Goal: Ask a question: Seek information or help from site administrators or community

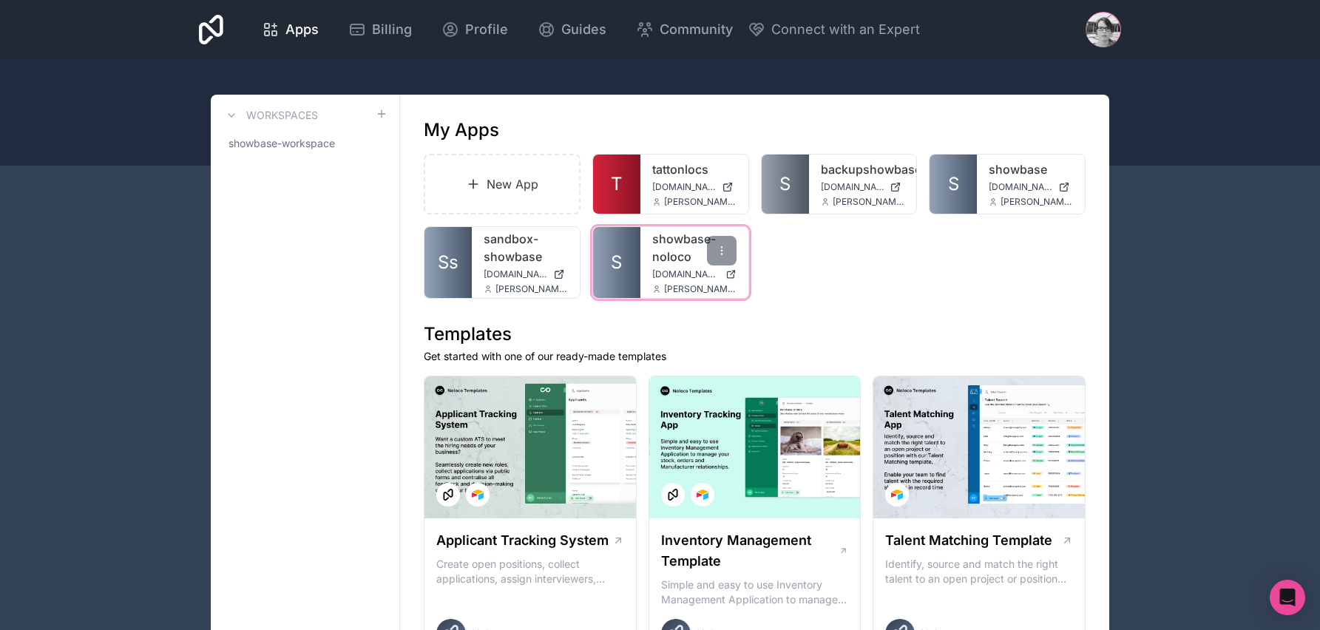
click at [664, 254] on link "showbase-noloco" at bounding box center [694, 247] width 84 height 35
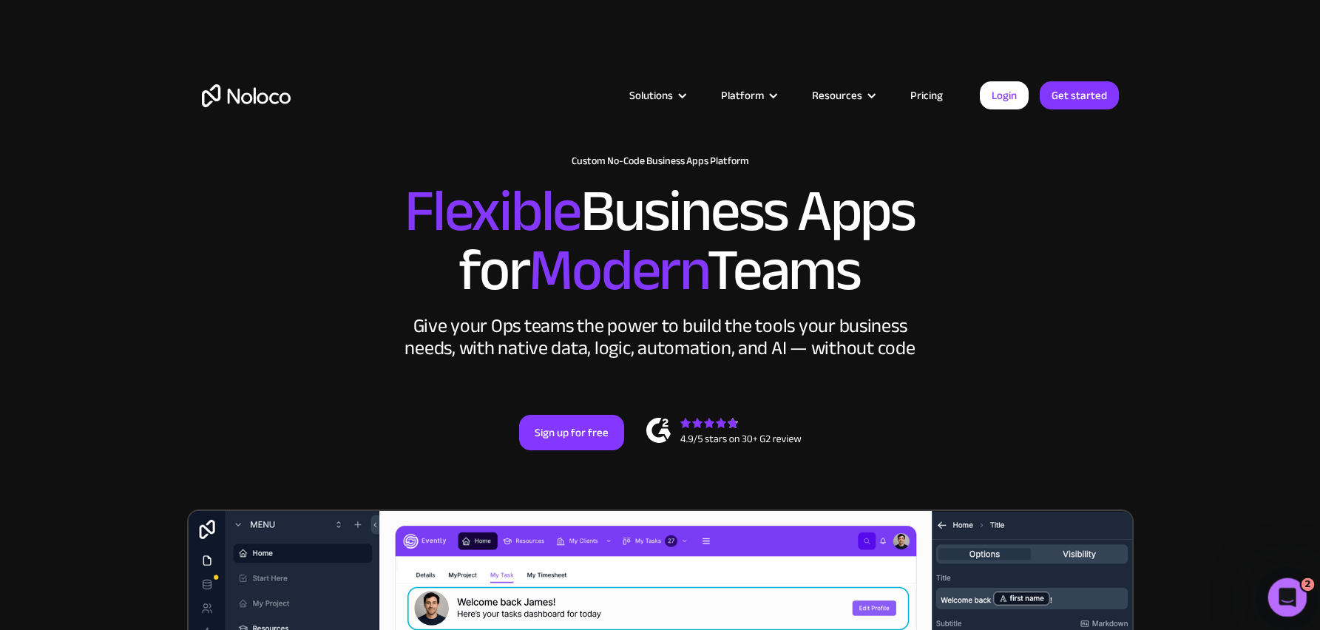
click at [1280, 596] on icon "Open Intercom Messenger" at bounding box center [1285, 595] width 24 height 24
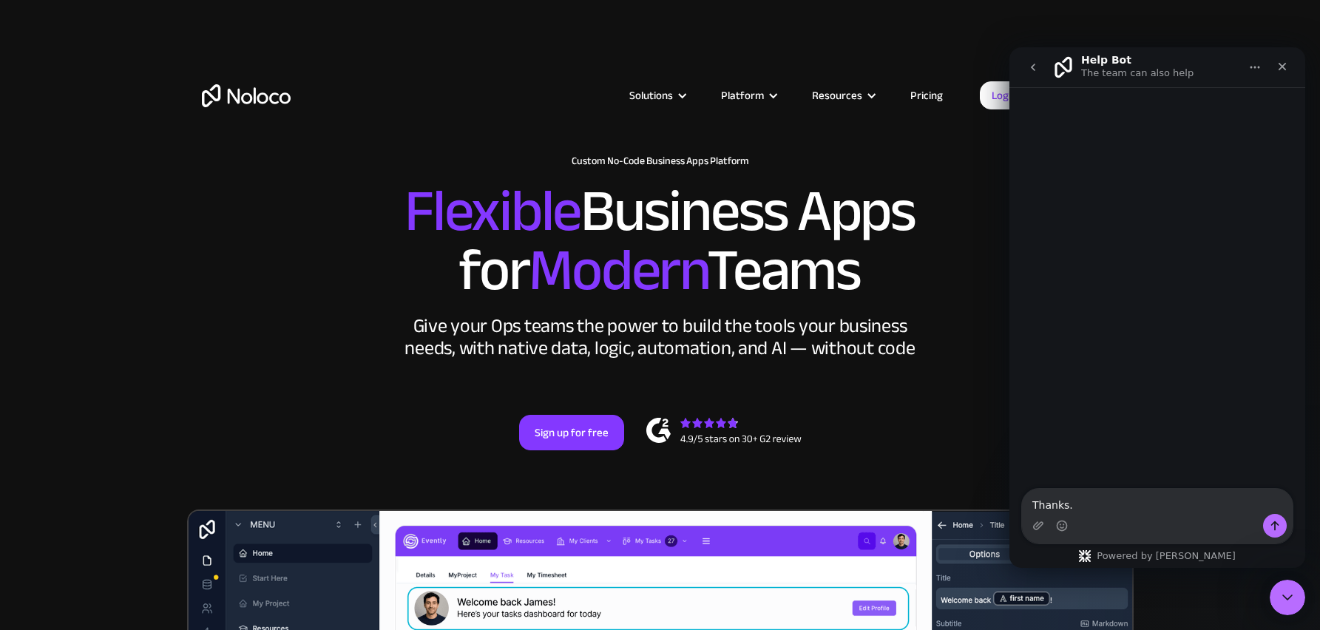
type textarea "Thanks."
click at [1032, 65] on icon "go back" at bounding box center [1033, 67] width 4 height 7
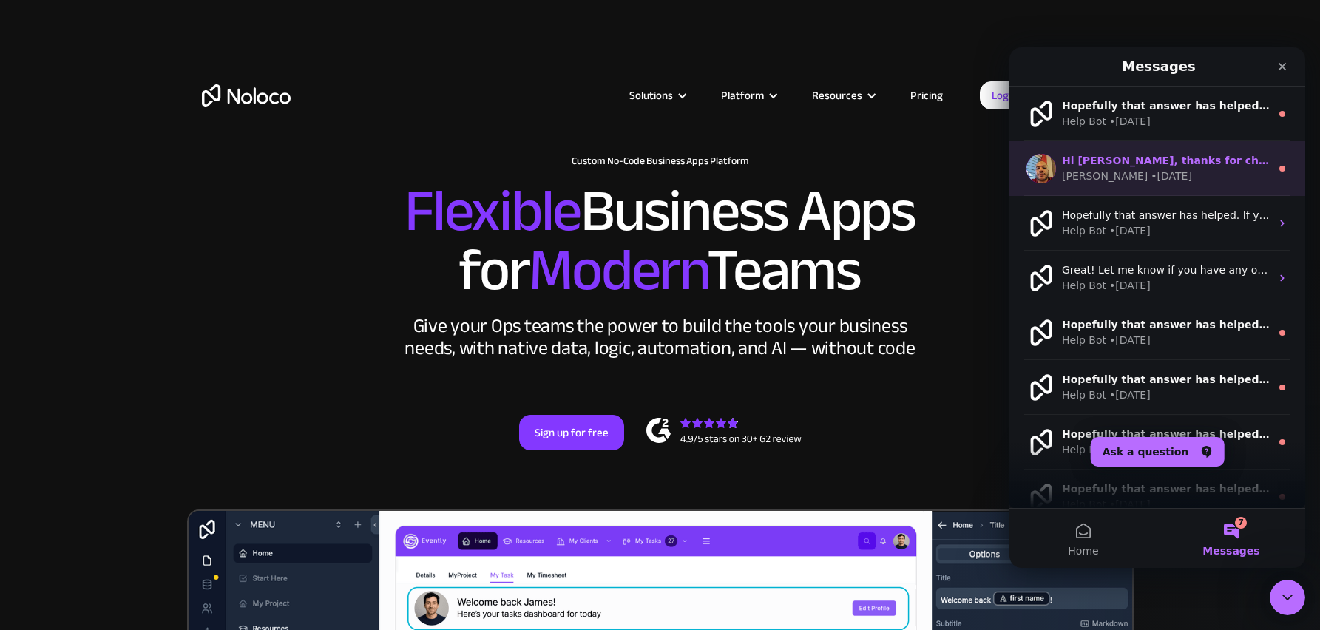
click at [1143, 151] on div "Hi Jude, thanks for checking in on this. This is still very much in our plans. …" at bounding box center [1157, 168] width 296 height 55
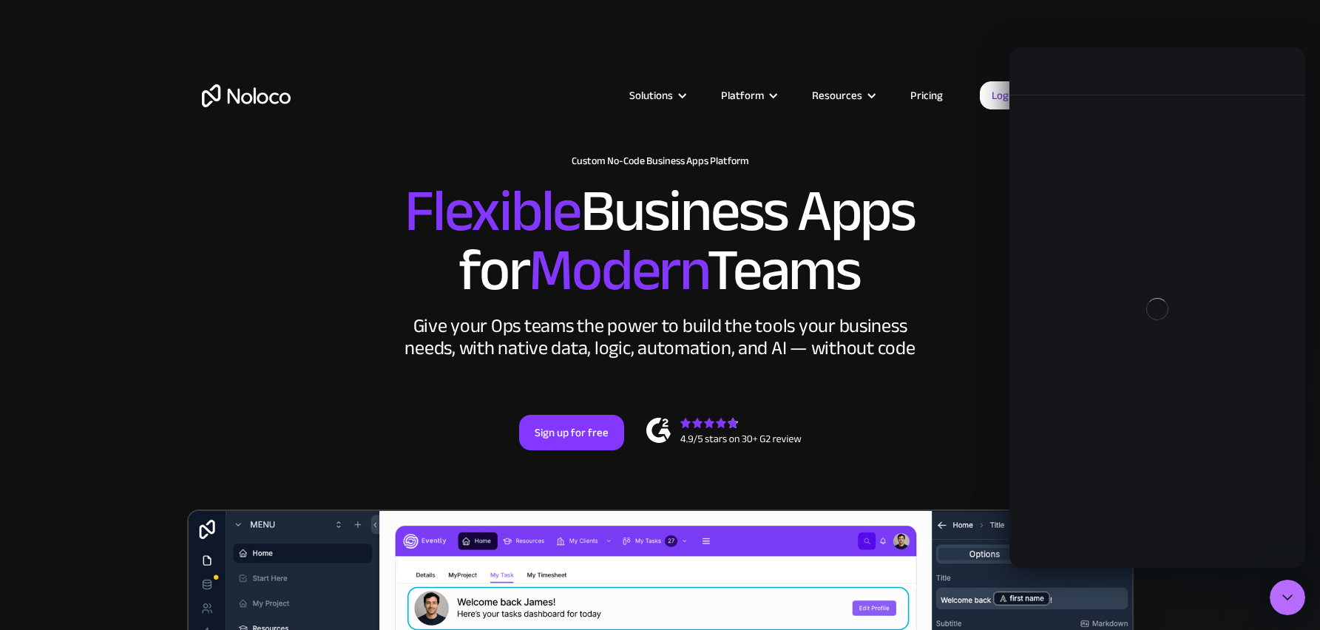
scroll to position [60, 0]
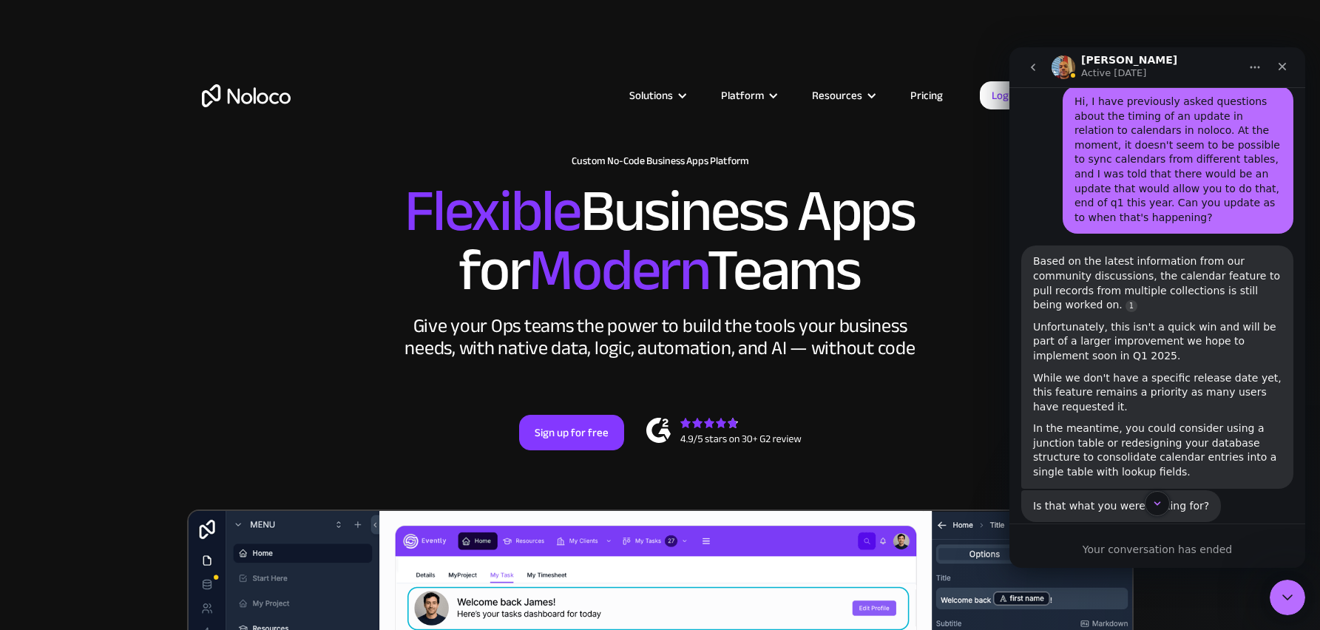
click at [1133, 555] on div "Your conversation has ended" at bounding box center [1157, 550] width 296 height 16
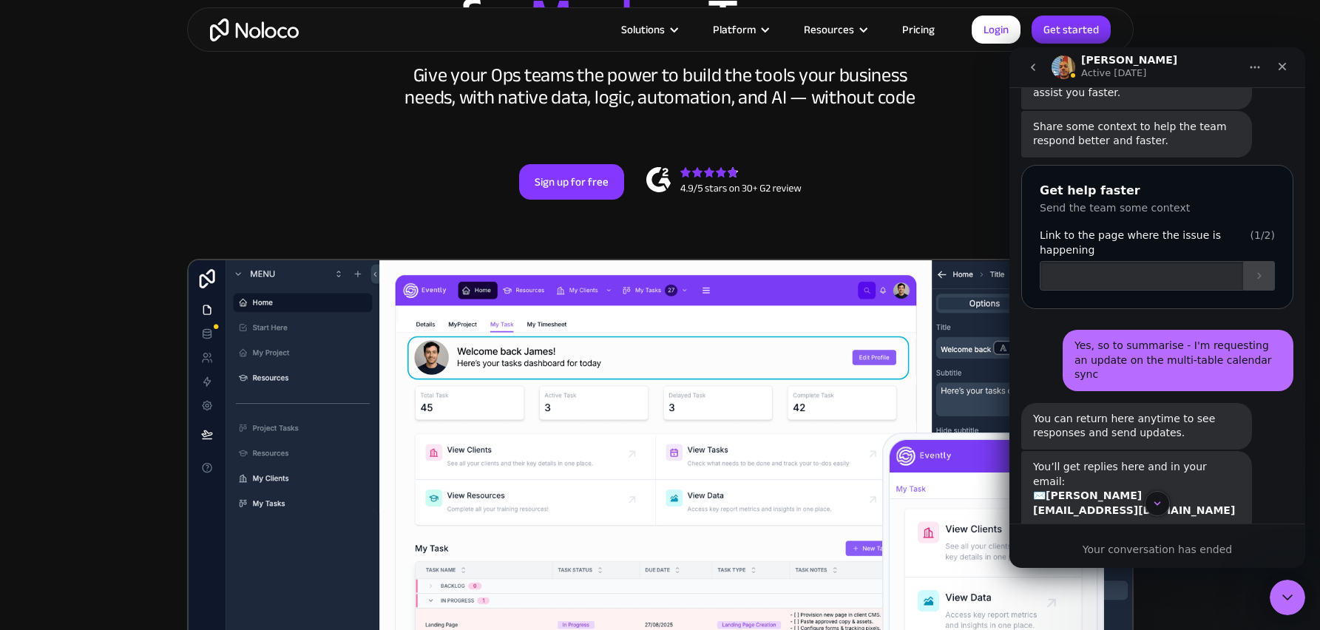
scroll to position [2060, 0]
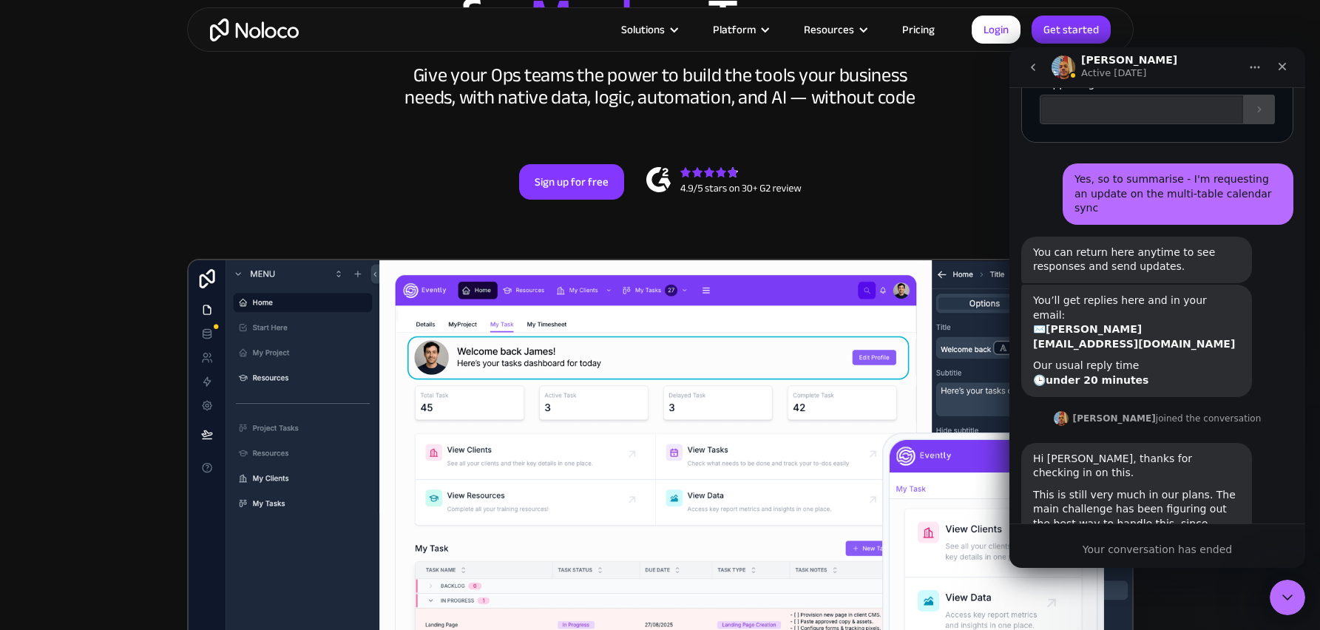
click at [1034, 61] on button "go back" at bounding box center [1033, 67] width 28 height 28
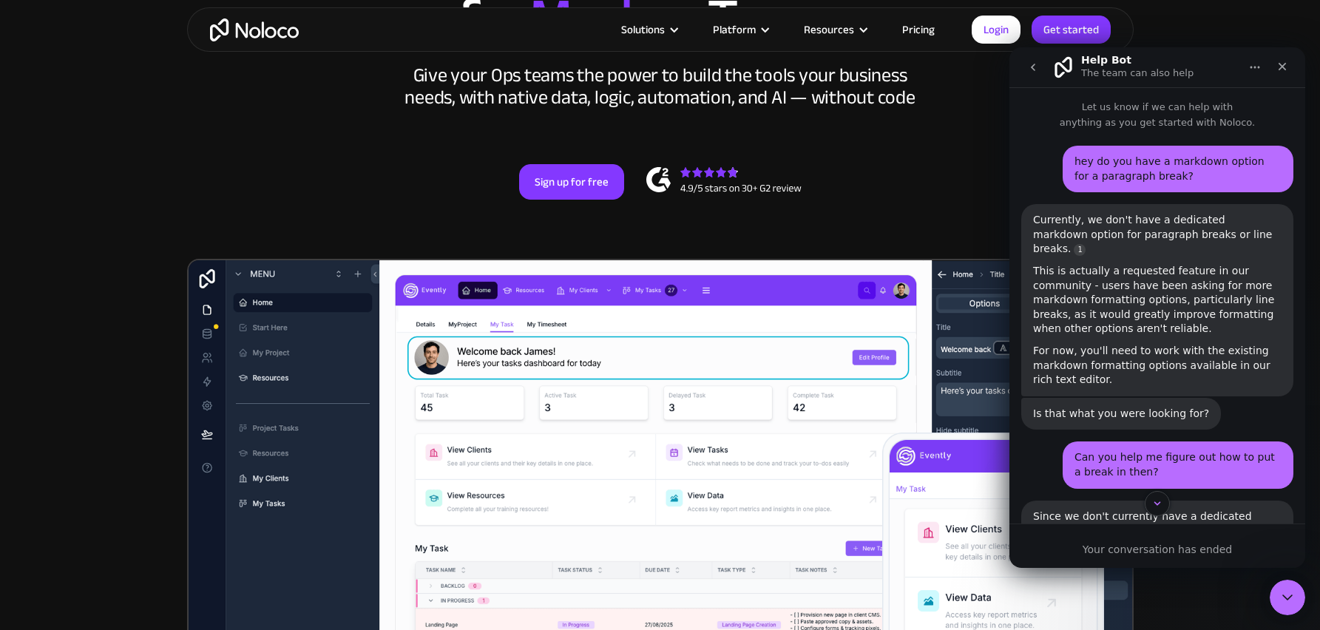
click at [1224, 33] on div "Solutions Use Cases Business Types Project Management Keep track of customers, …" at bounding box center [660, 29] width 1320 height 59
click at [1037, 58] on button "go back" at bounding box center [1033, 67] width 28 height 28
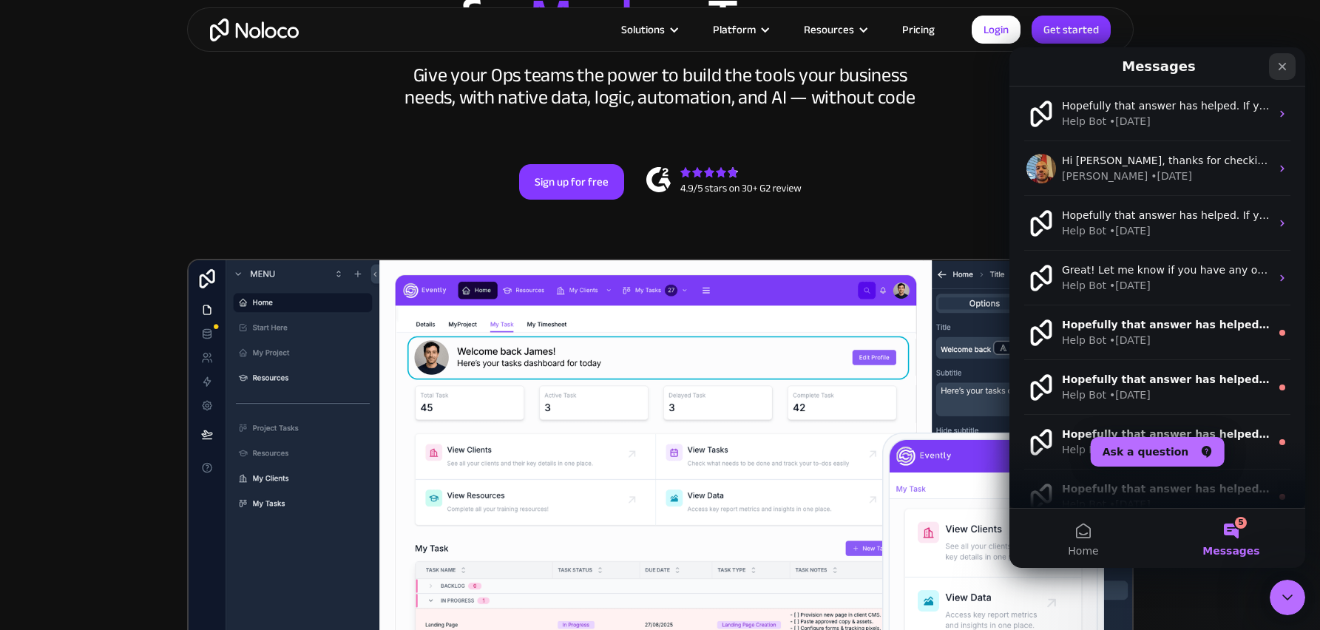
click at [1283, 69] on icon "Close" at bounding box center [1282, 67] width 12 height 12
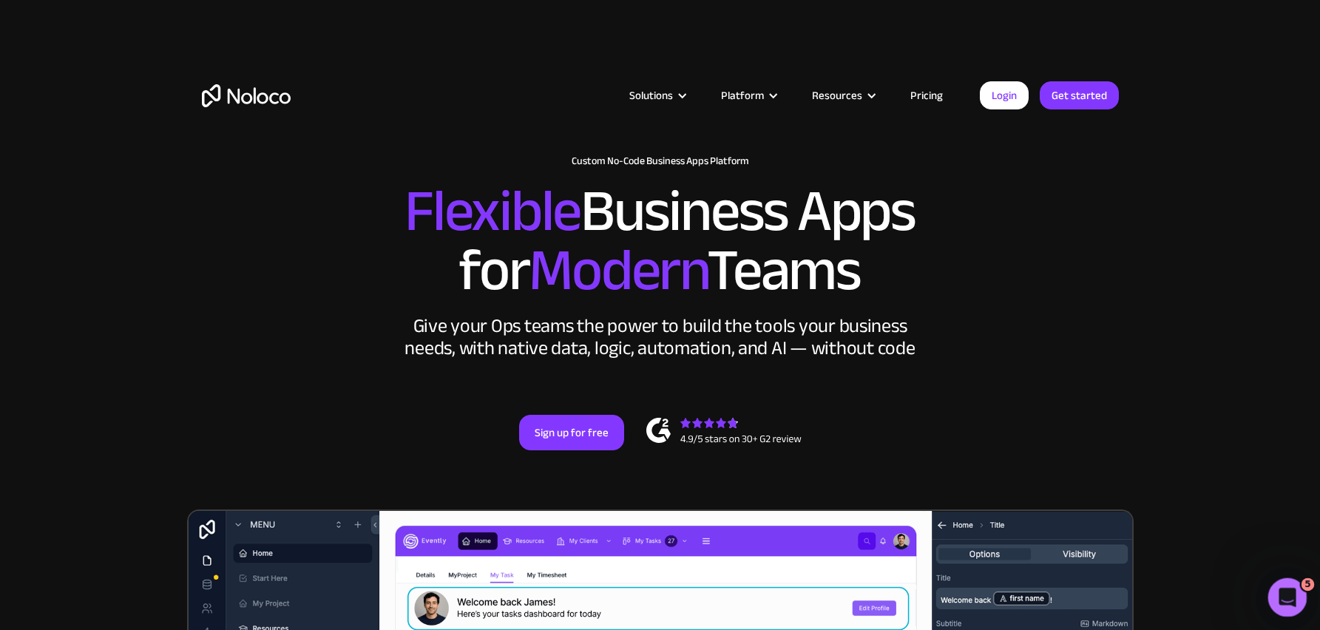
click at [1291, 595] on icon "Open Intercom Messenger" at bounding box center [1285, 595] width 24 height 24
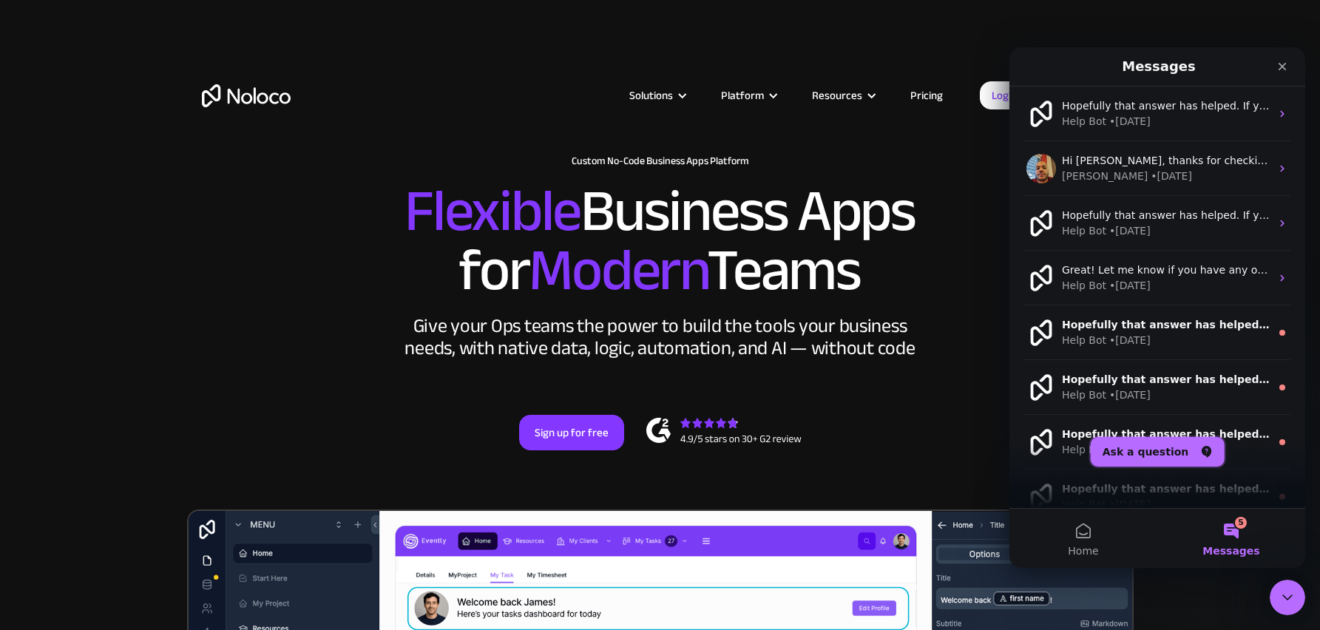
click at [1144, 456] on button "Ask a question" at bounding box center [1158, 452] width 134 height 30
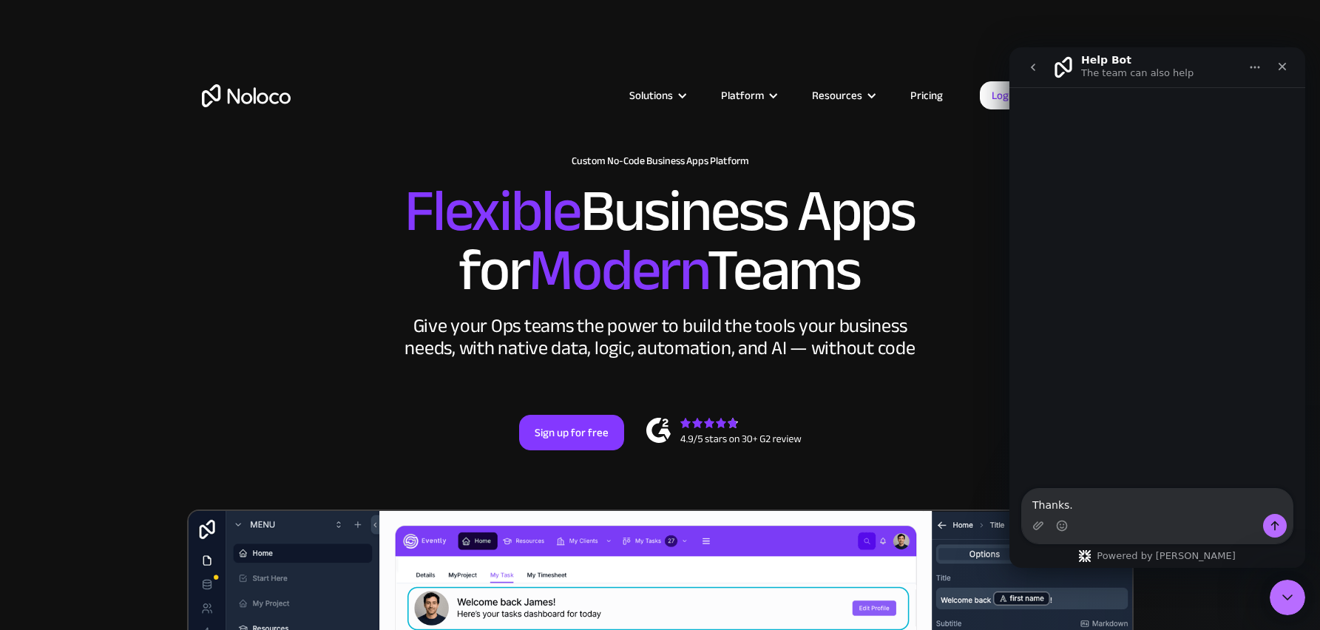
click at [1035, 506] on textarea "Thanks." at bounding box center [1157, 501] width 271 height 25
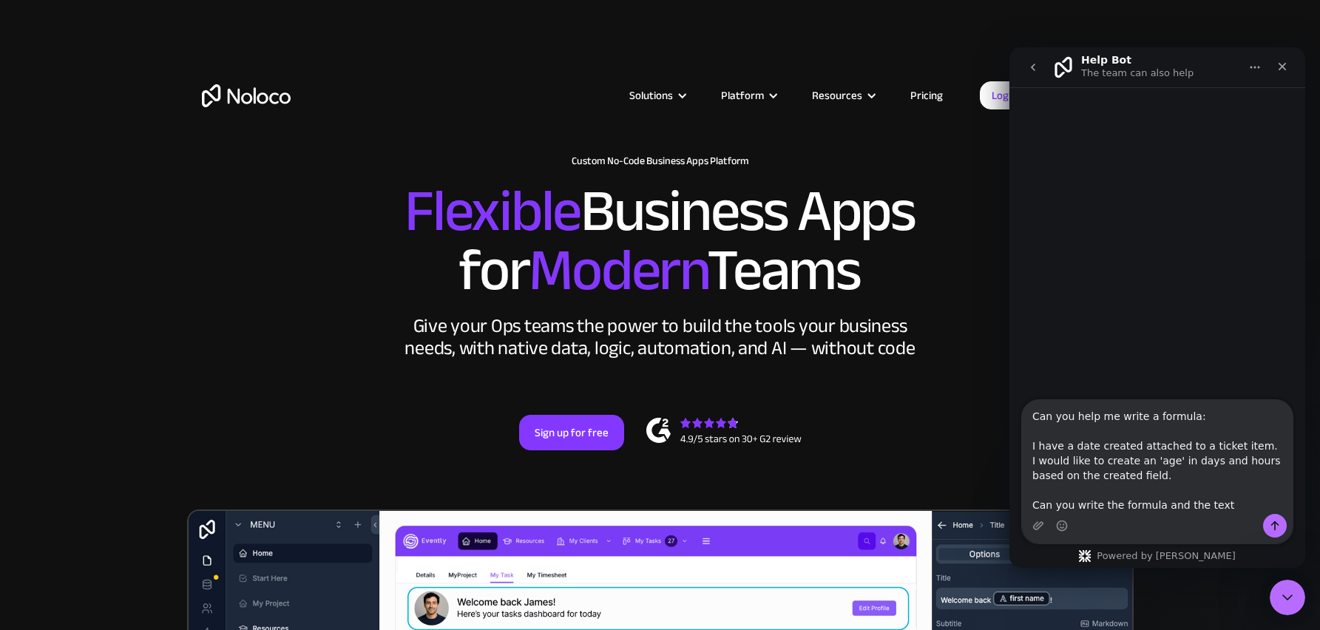
type textarea "Can you help me write a formula: I have a date created attached to a ticket ite…"
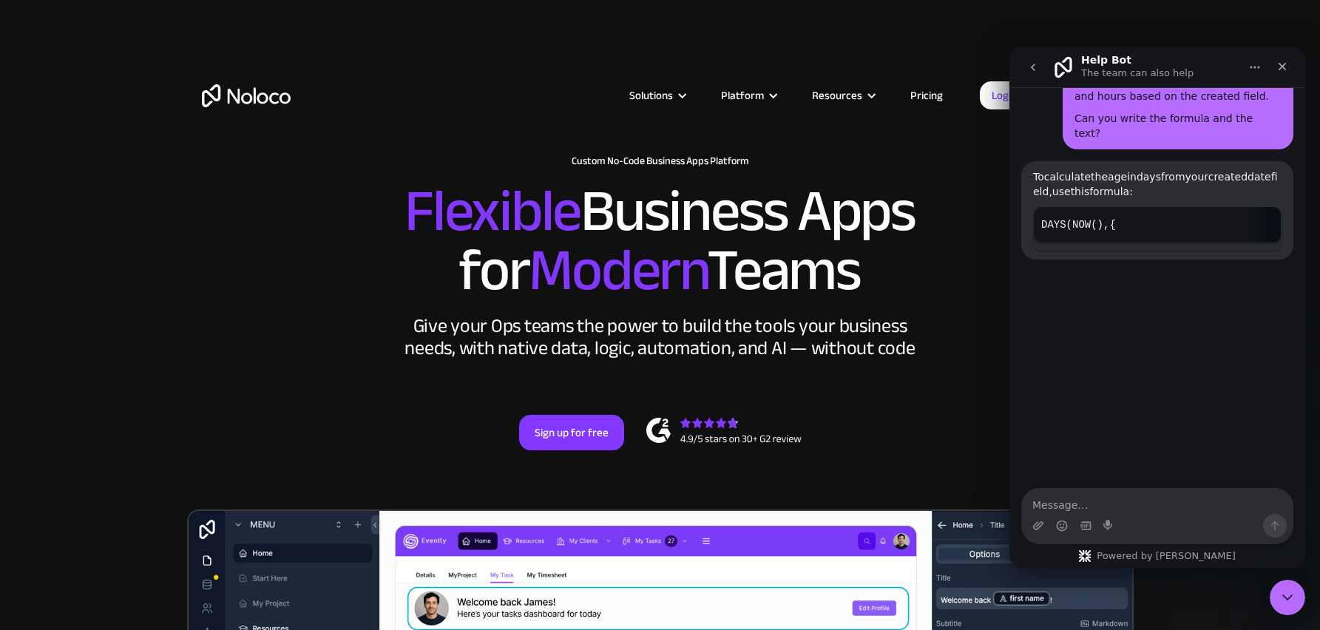
scroll to position [180, 0]
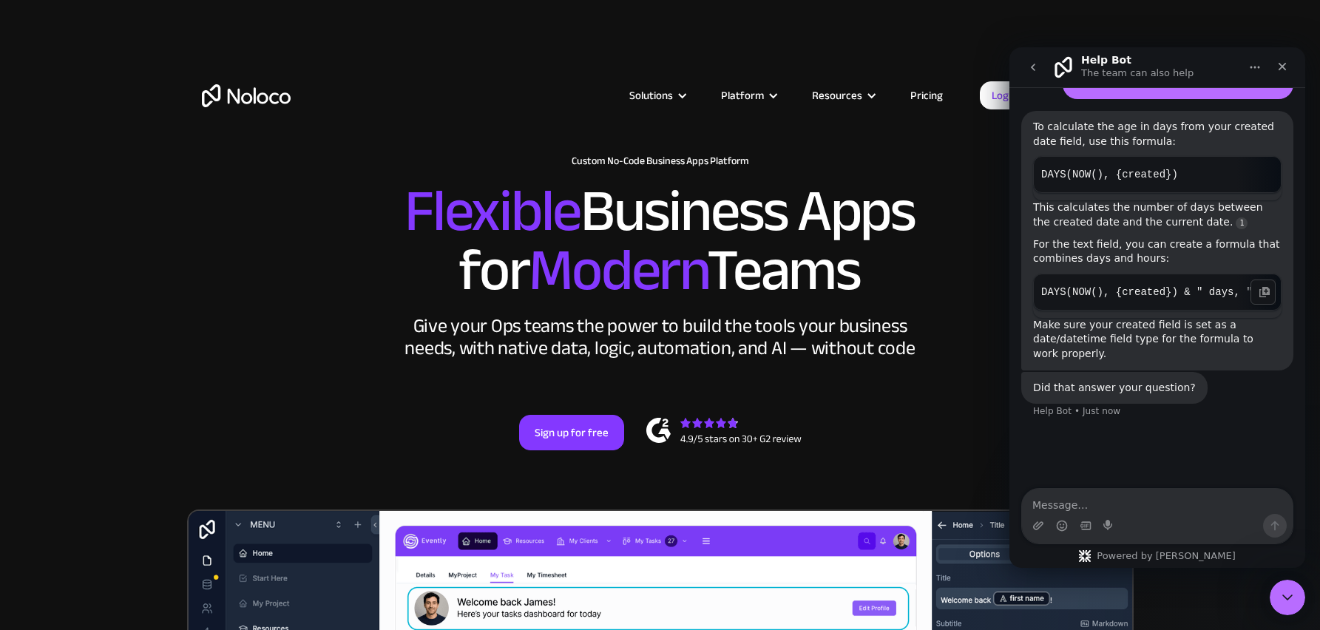
click at [1218, 287] on code "DAYS(NOW(), {created}) & " days, " & HOUR(NOW() - {created}) & " hours"" at bounding box center [1157, 293] width 232 height 22
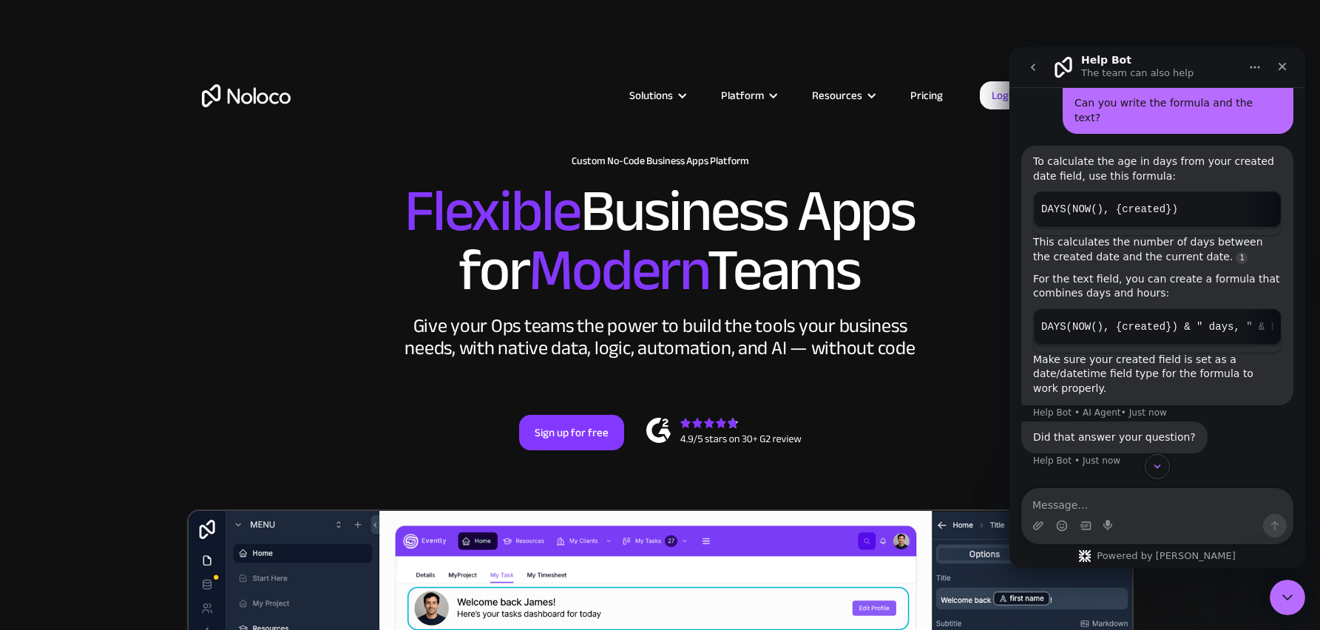
scroll to position [146, 0]
drag, startPoint x: 1076, startPoint y: 378, endPoint x: 1036, endPoint y: 347, distance: 50.7
click at [1036, 352] on div "Make sure your created field is set as a date/datetime field type for the formu…" at bounding box center [1157, 374] width 248 height 44
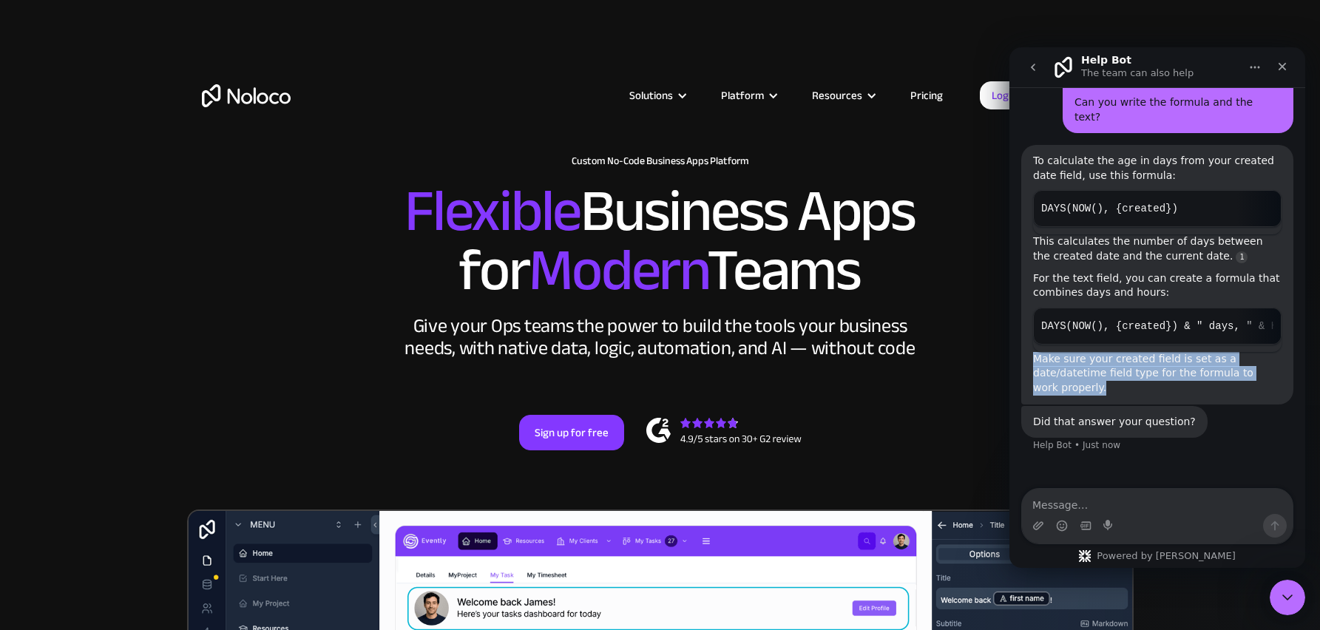
click at [1036, 352] on div "Make sure your created field is set as a date/datetime field type for the formu…" at bounding box center [1157, 374] width 248 height 44
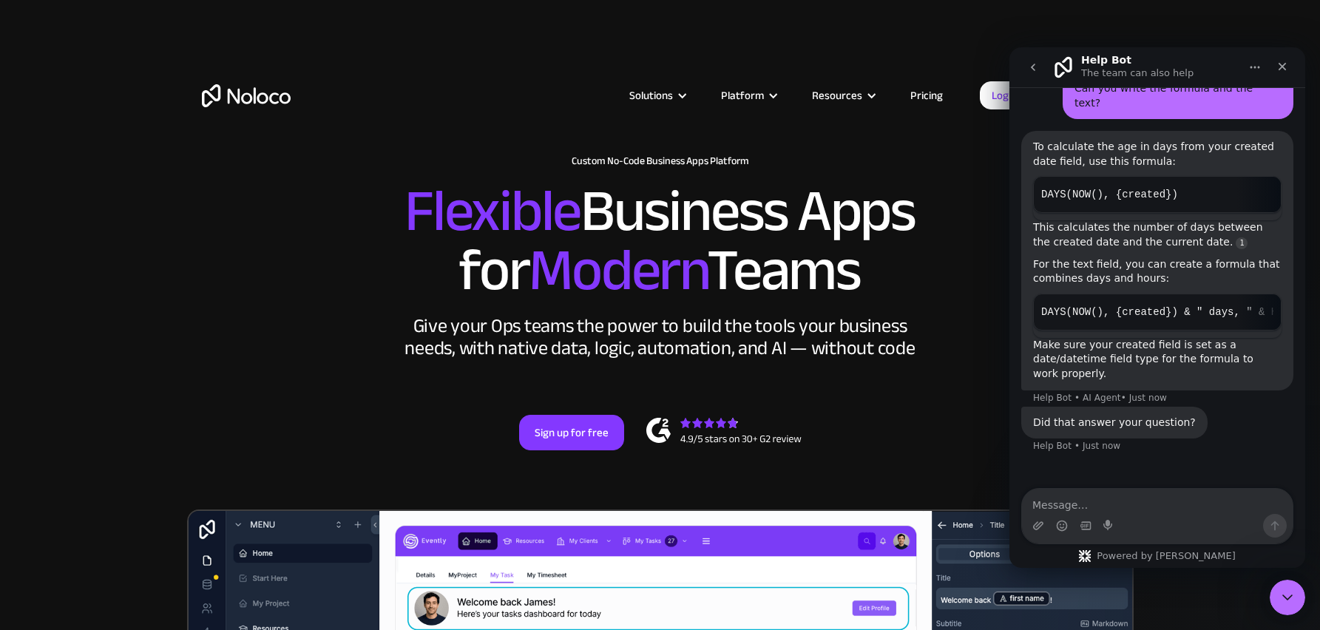
scroll to position [141, 0]
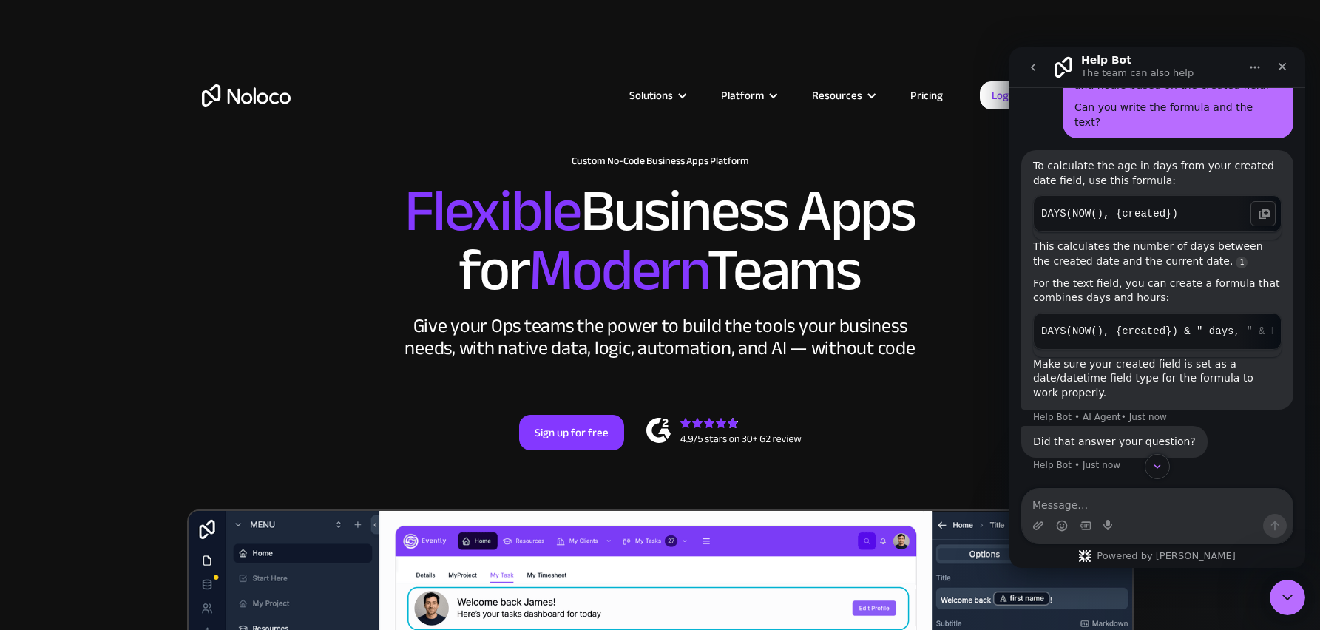
click at [1150, 203] on code "DAYS(NOW(), {created})" at bounding box center [1157, 214] width 232 height 22
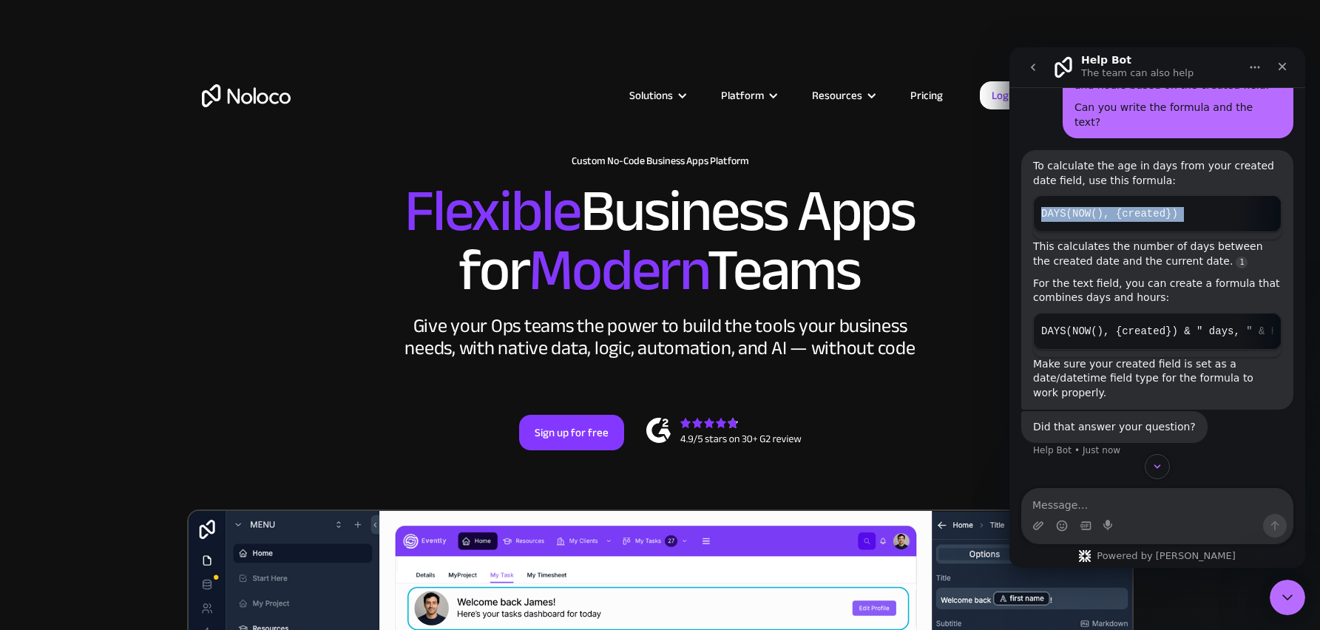
copy div "DAYS(NOW(), {created})"
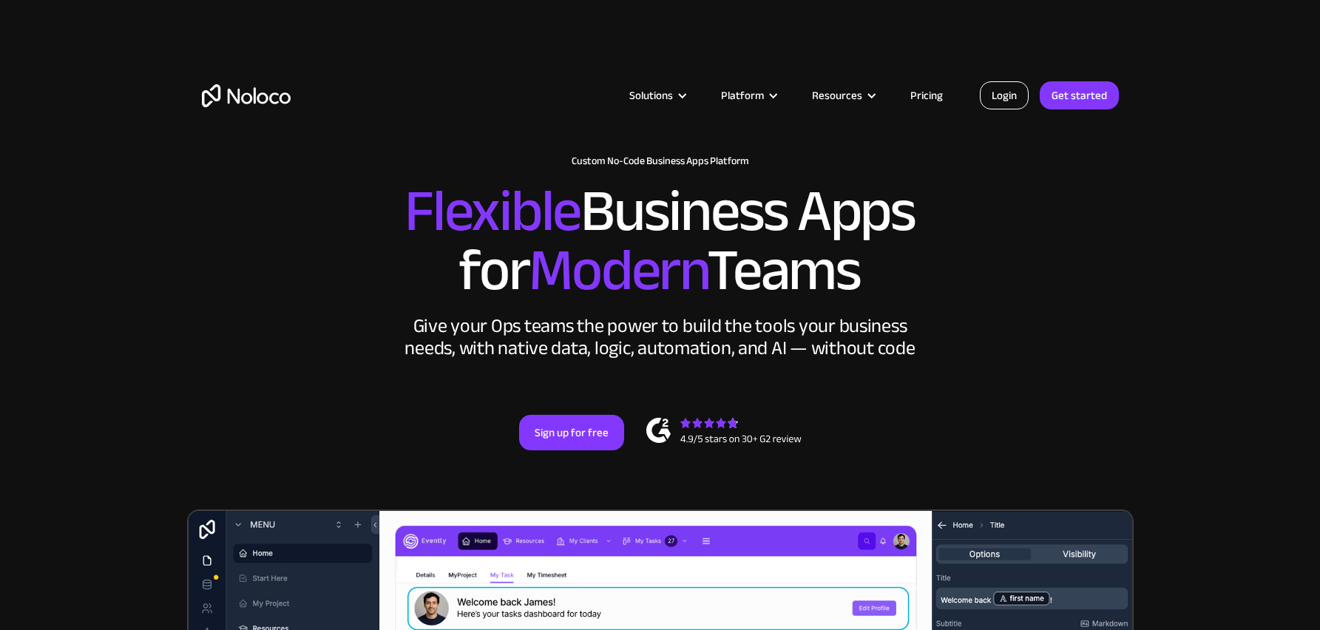
click at [1010, 100] on link "Login" at bounding box center [1004, 95] width 49 height 28
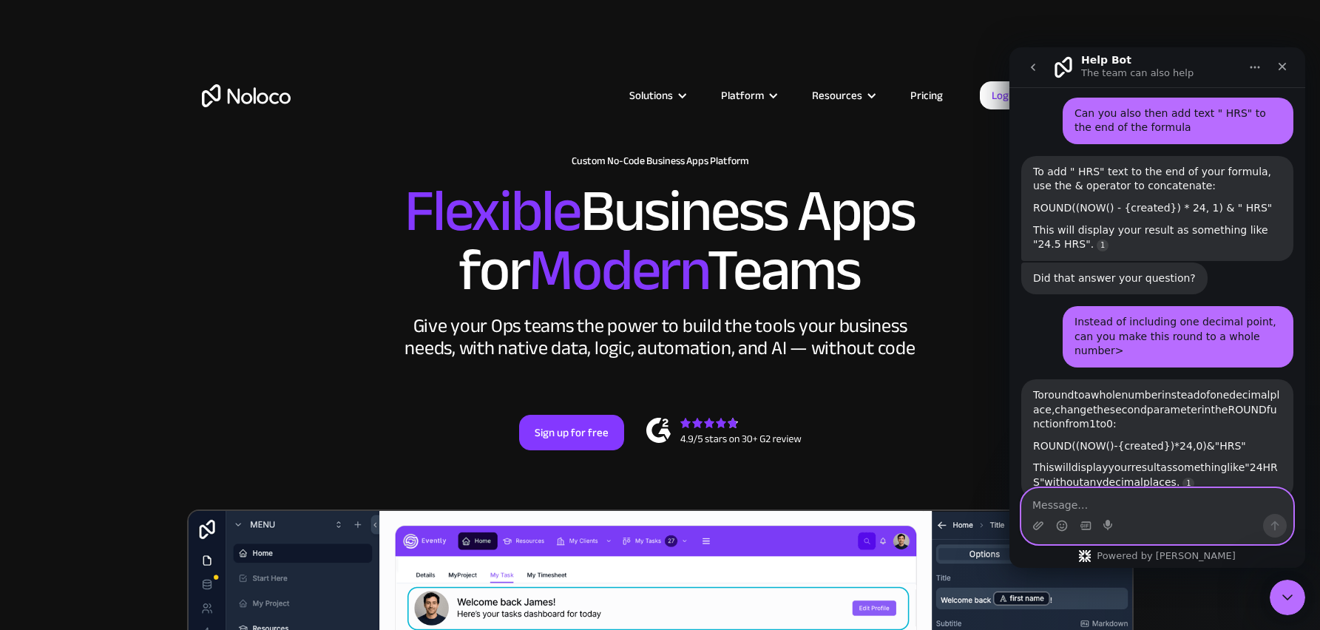
scroll to position [1244, 0]
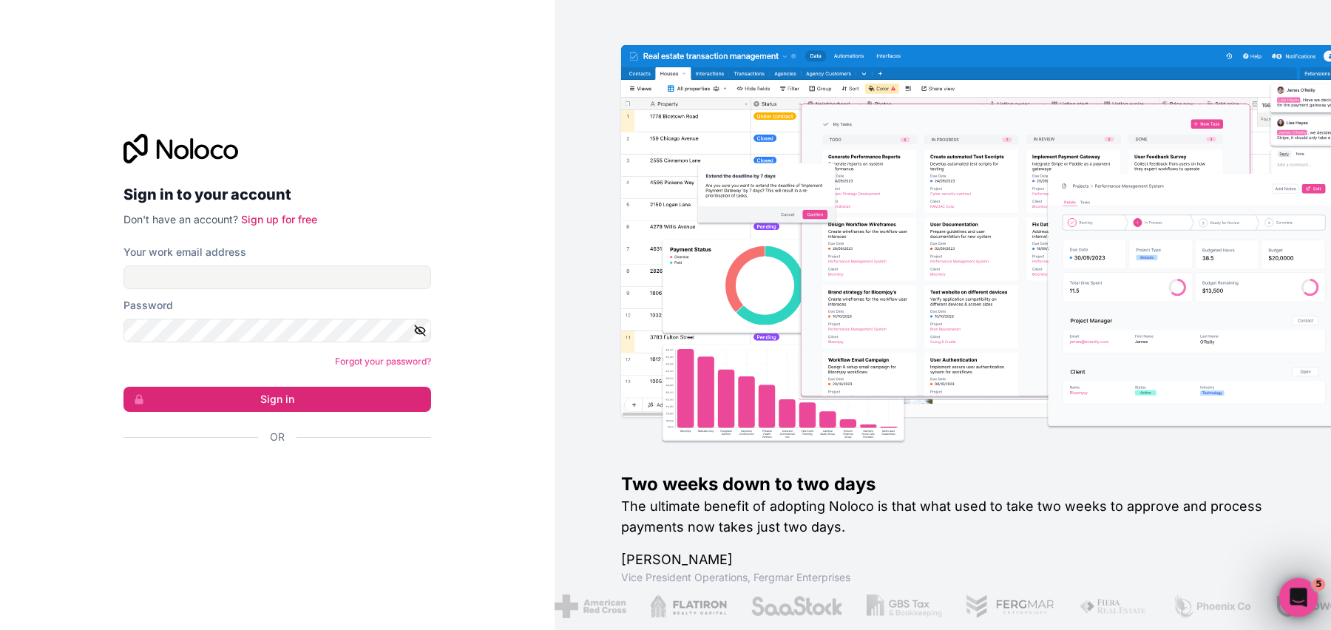
click at [1295, 591] on icon "Open Intercom Messenger" at bounding box center [1296, 595] width 24 height 24
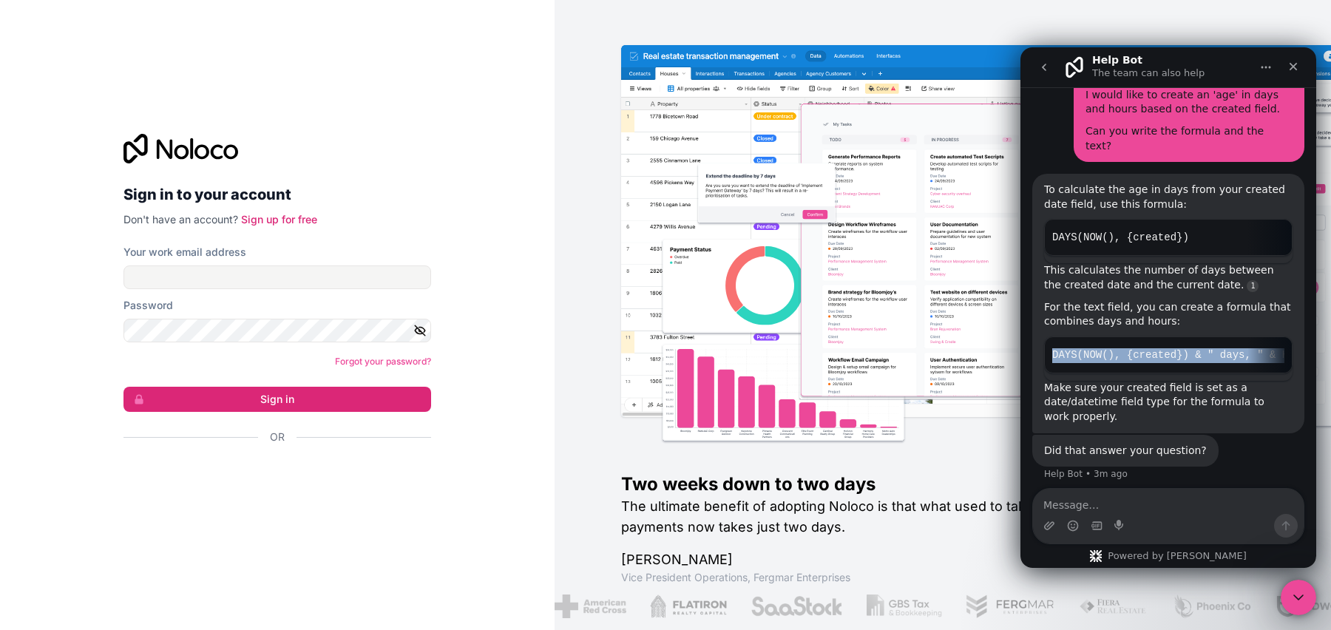
drag, startPoint x: 1232, startPoint y: 337, endPoint x: 973, endPoint y: 339, distance: 258.8
click at [1020, 339] on html "Help Bot The team can also help Let us know if we can help with anything as you…" at bounding box center [1168, 307] width 296 height 520
copy code "DAYS(NOW(), {created}) & " days, " & HOUR(NOW() - {created}) & " hours""
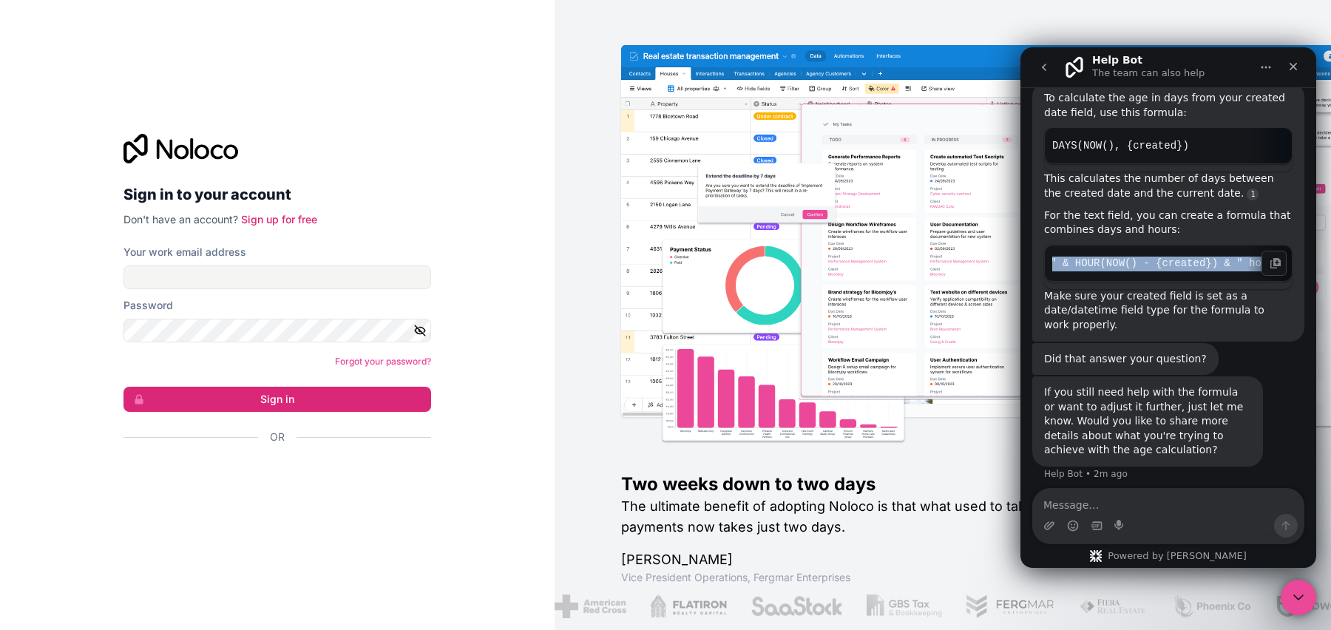
scroll to position [0, 261]
click at [1244, 253] on code "DAYS(NOW(), {created}) & " days, " & HOUR(NOW() - {created}) & " hours"" at bounding box center [1168, 264] width 232 height 22
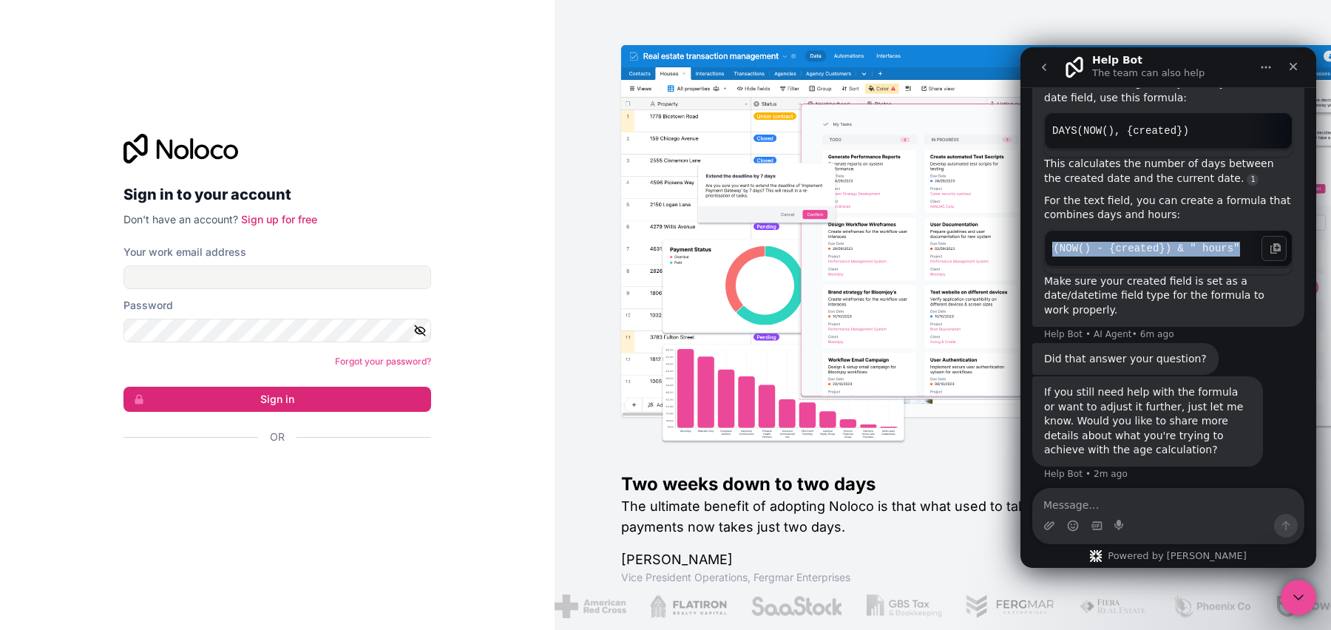
scroll to position [0, 0]
drag, startPoint x: 1236, startPoint y: 242, endPoint x: 979, endPoint y: 237, distance: 257.3
click at [1020, 237] on html "Help Bot The team can also help Let us know if we can help with anything as you…" at bounding box center [1168, 307] width 296 height 520
copy code "DAYS(NOW(), {created}) & " days, " & HOUR(NOW() - {created}) & " hours""
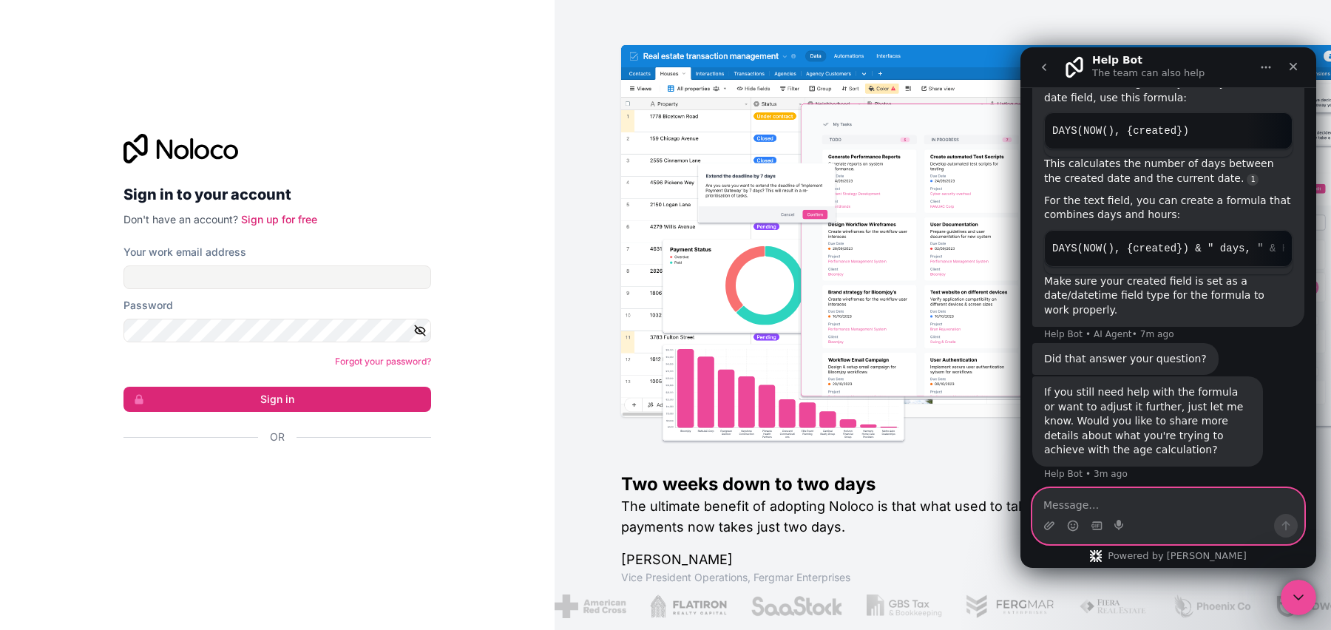
click at [1137, 509] on textarea "Message…" at bounding box center [1168, 501] width 271 height 25
drag, startPoint x: 1147, startPoint y: 512, endPoint x: 1045, endPoint y: 512, distance: 101.3
click at [1045, 512] on textarea "can you make the" at bounding box center [1168, 501] width 271 height 25
type textarea "c"
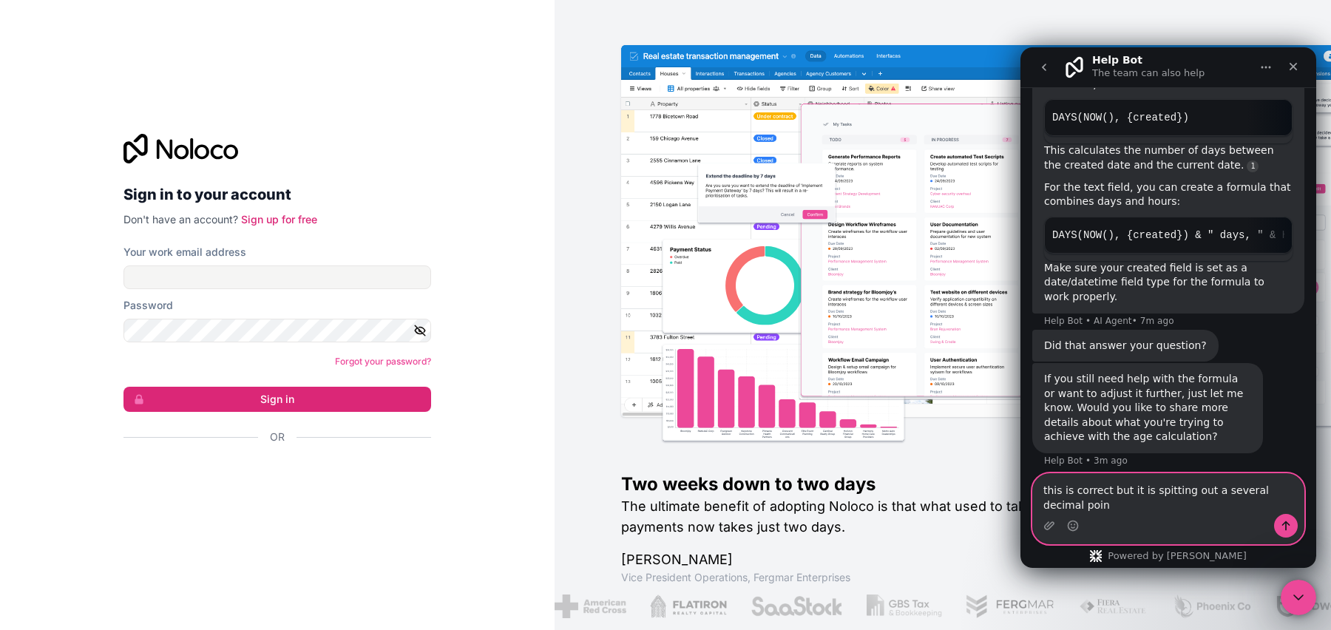
scroll to position [241, 0]
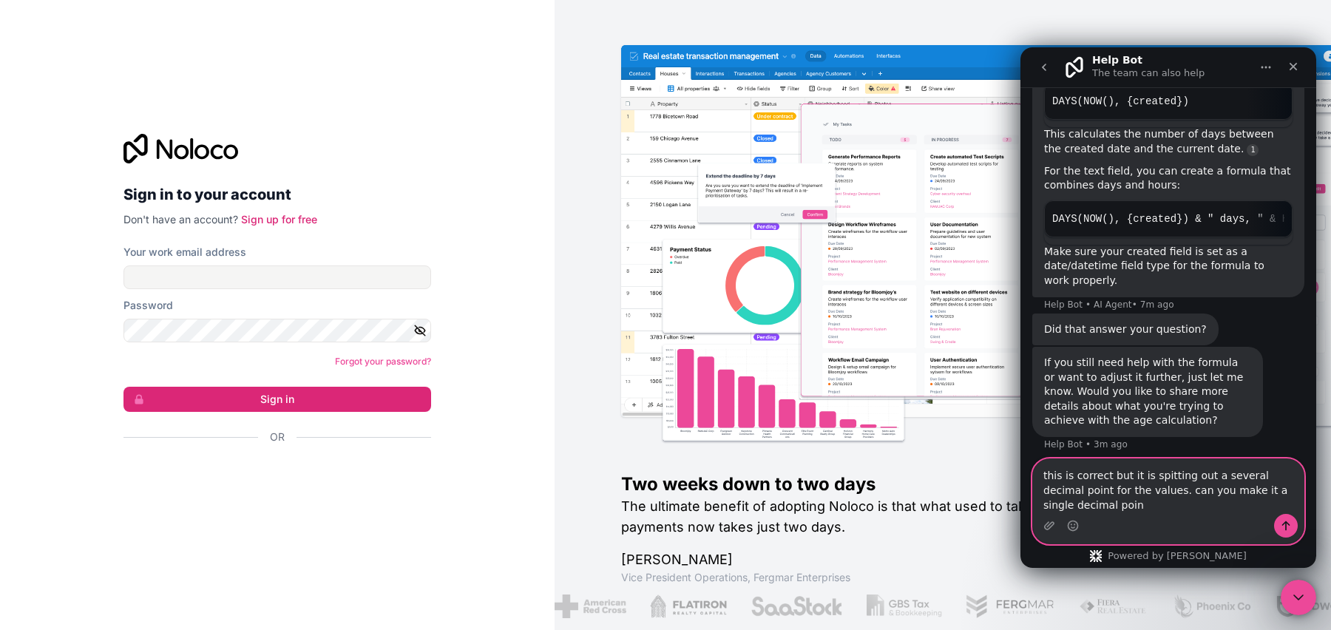
type textarea "this is correct but it is spitting out a several decimal point for the values. …"
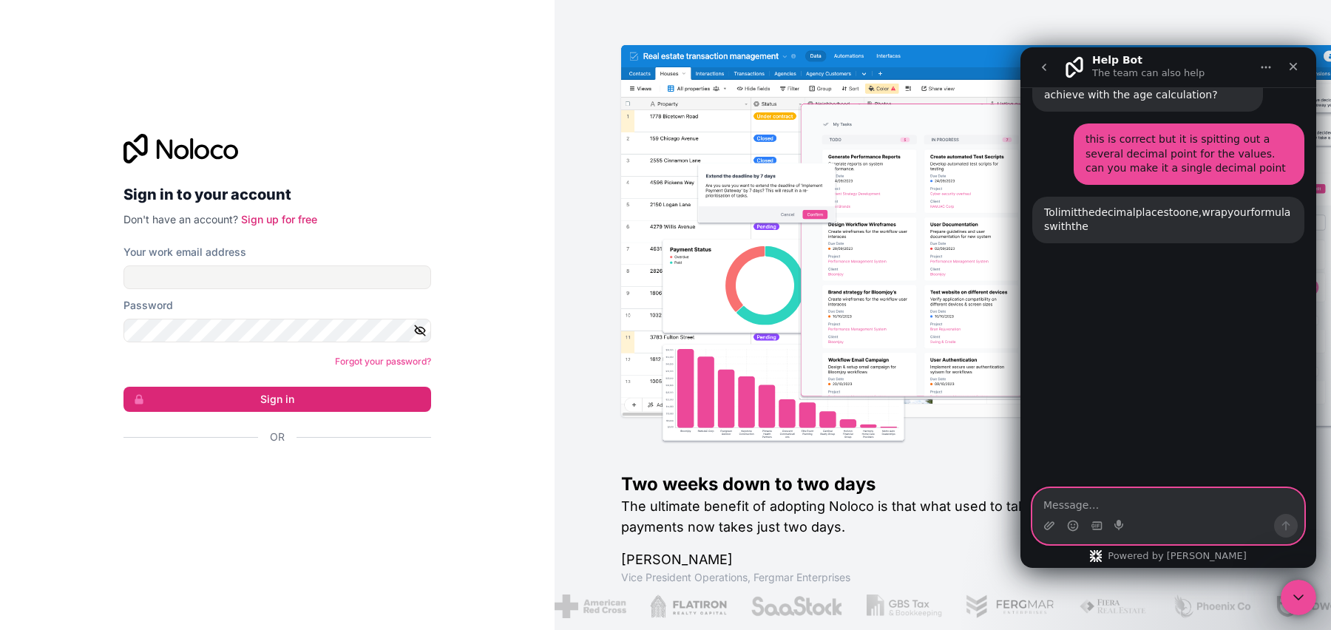
scroll to position [612, 0]
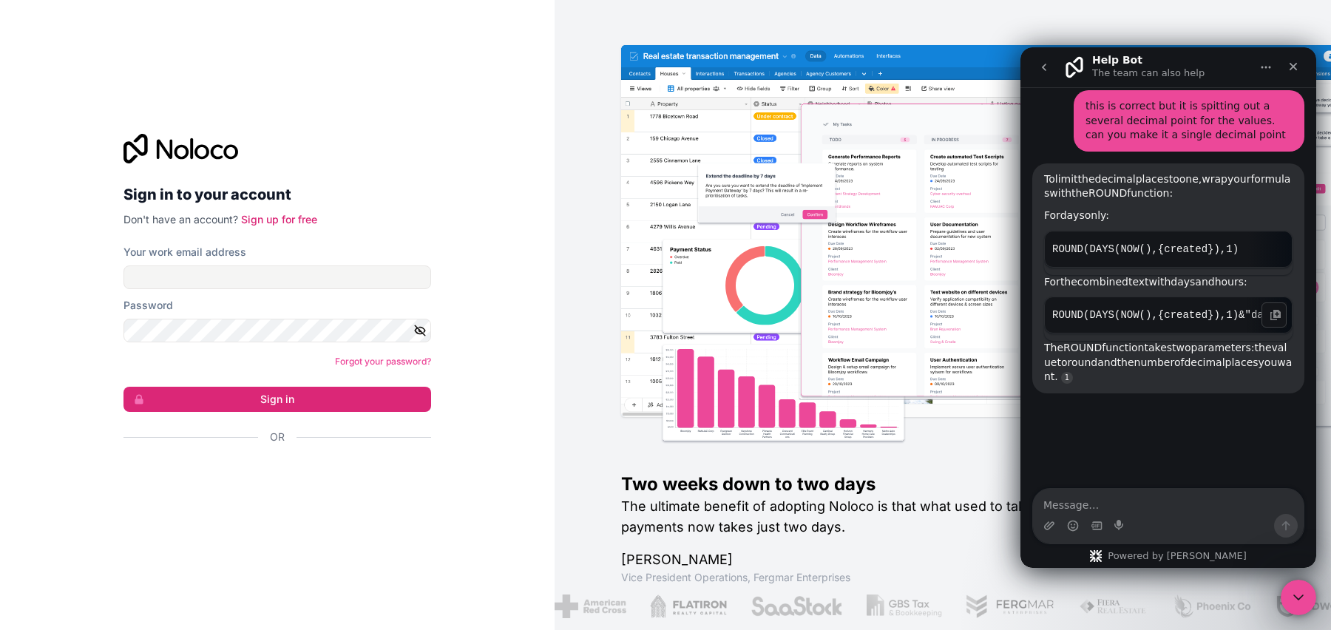
click at [1146, 333] on pre "ROUND(DAYS(NOW(), {created}), 1) & " days, " & ROUND(HOUR(NOW() - {created}), 1…" at bounding box center [1168, 314] width 248 height 37
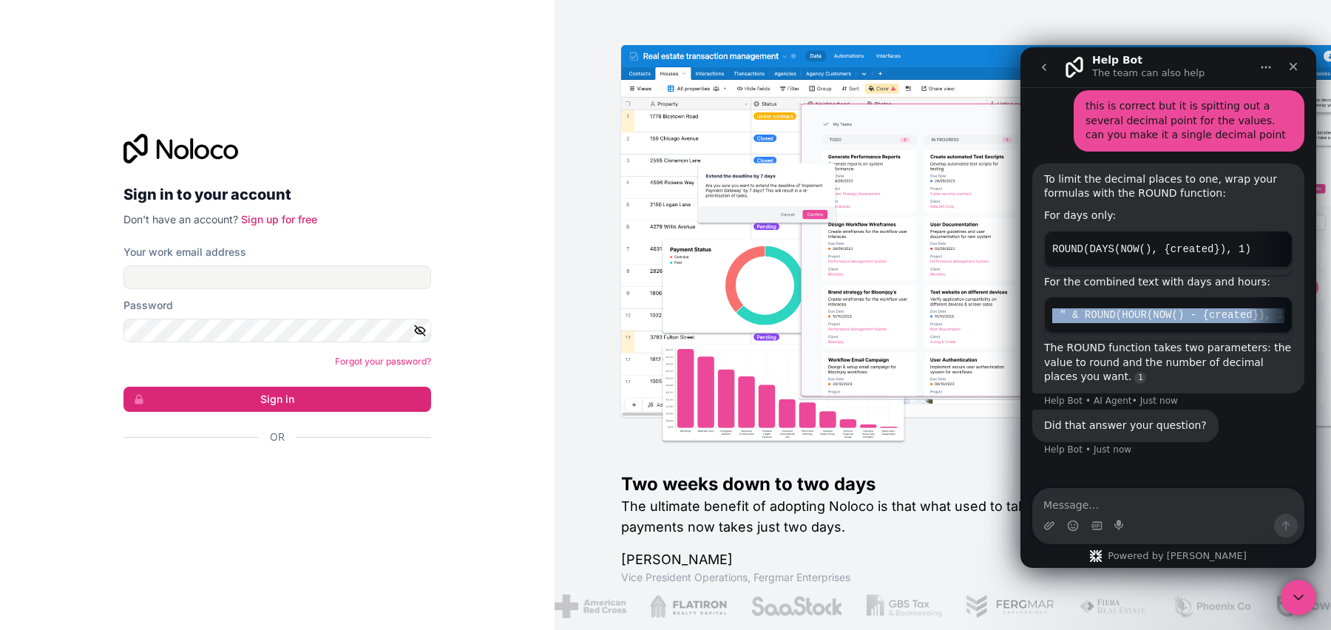
scroll to position [0, 385]
drag, startPoint x: 1146, startPoint y: 313, endPoint x: 1302, endPoint y: 314, distance: 156.0
drag, startPoint x: 1212, startPoint y: 329, endPoint x: 2023, endPoint y: 371, distance: 812.1
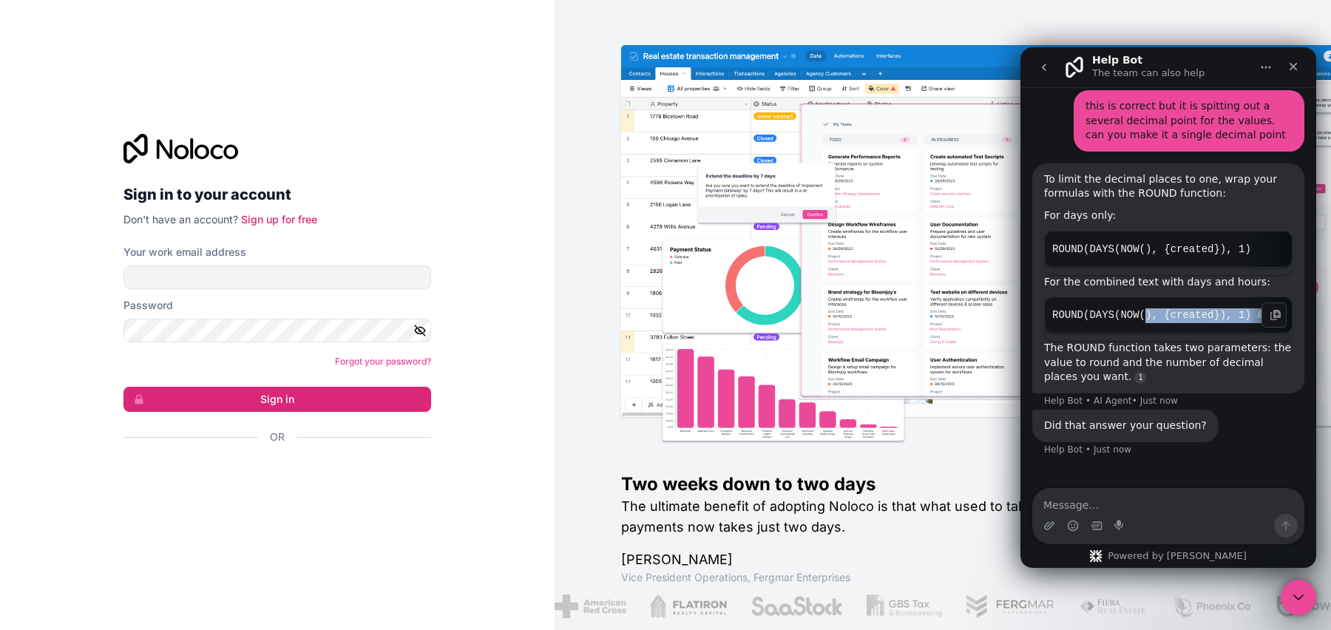
click at [1128, 320] on code "ROUND(DAYS(NOW(), {created}), 1) & " days, " & ROUND(HOUR(NOW() - {created}), 1…" at bounding box center [1168, 316] width 232 height 22
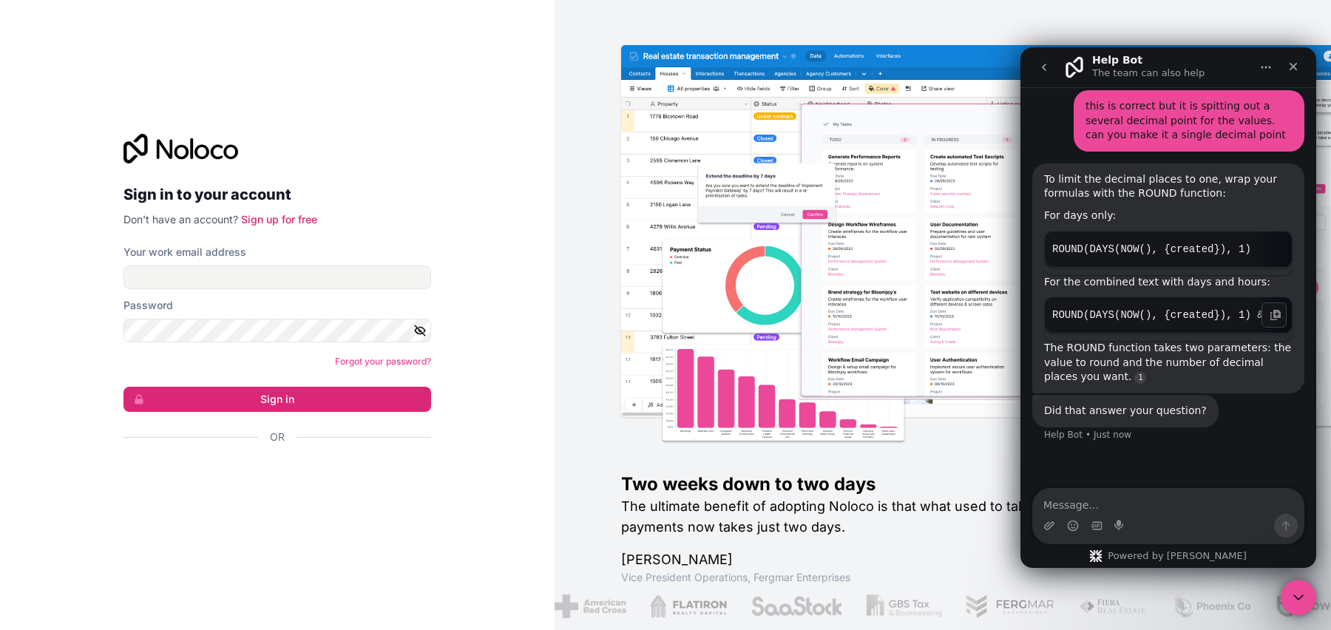
click at [1130, 315] on code "ROUND(DAYS(NOW(), {created}), 1) & " days, " & ROUND(HOUR(NOW() - {created}), 1…" at bounding box center [1168, 316] width 232 height 22
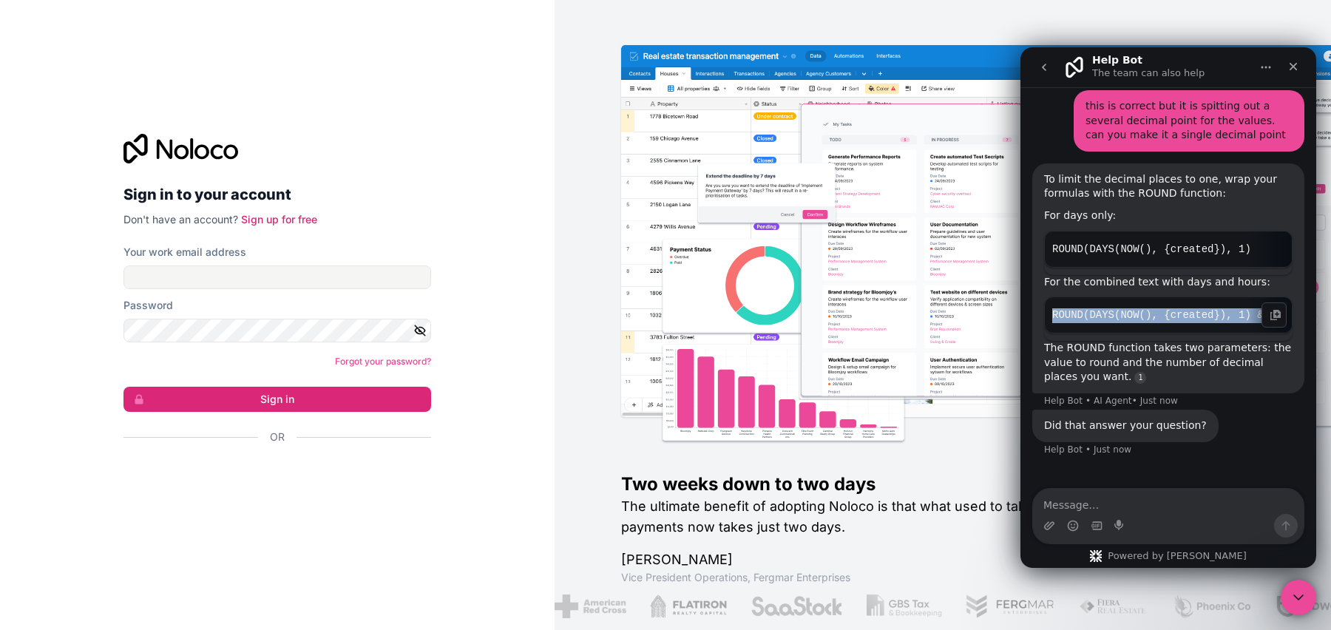
click at [1130, 315] on code "ROUND(DAYS(NOW(), {created}), 1) & " days, " & ROUND(HOUR(NOW() - {created}), 1…" at bounding box center [1168, 316] width 232 height 22
copy div "ROUND(DAYS(NOW(), {created}), 1) & " days, " & ROUND(HOUR(NOW() - {created}), 1…"
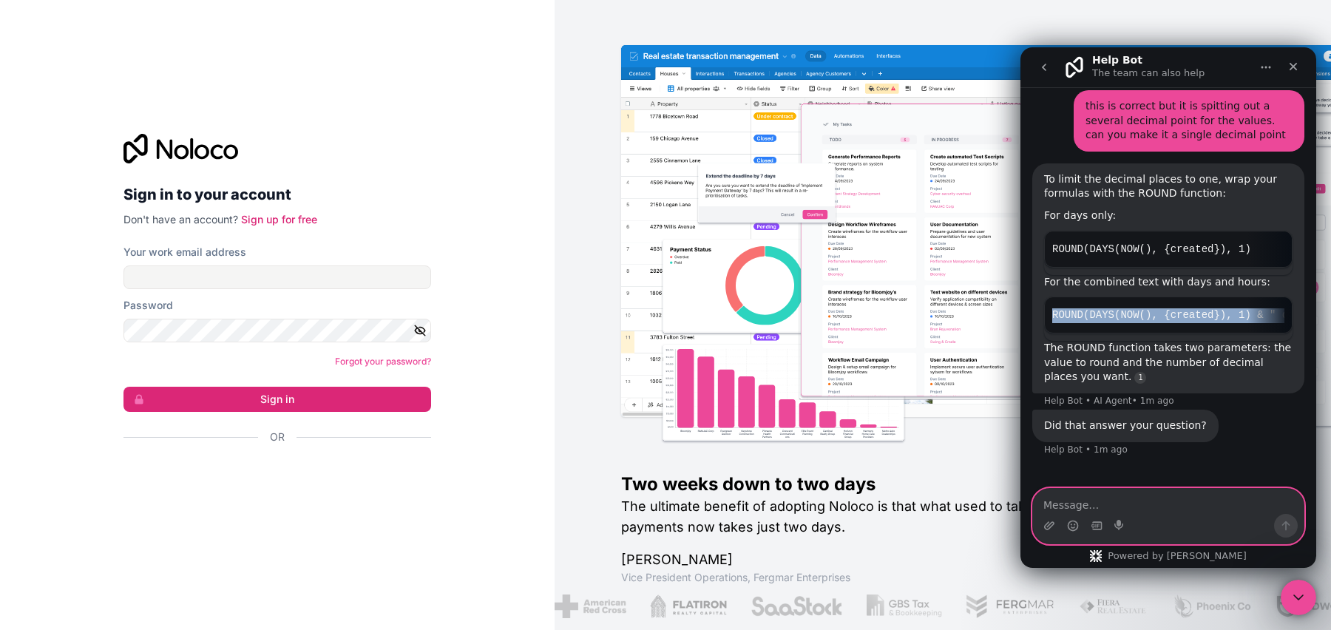
click at [1066, 510] on textarea "Message…" at bounding box center [1168, 501] width 271 height 25
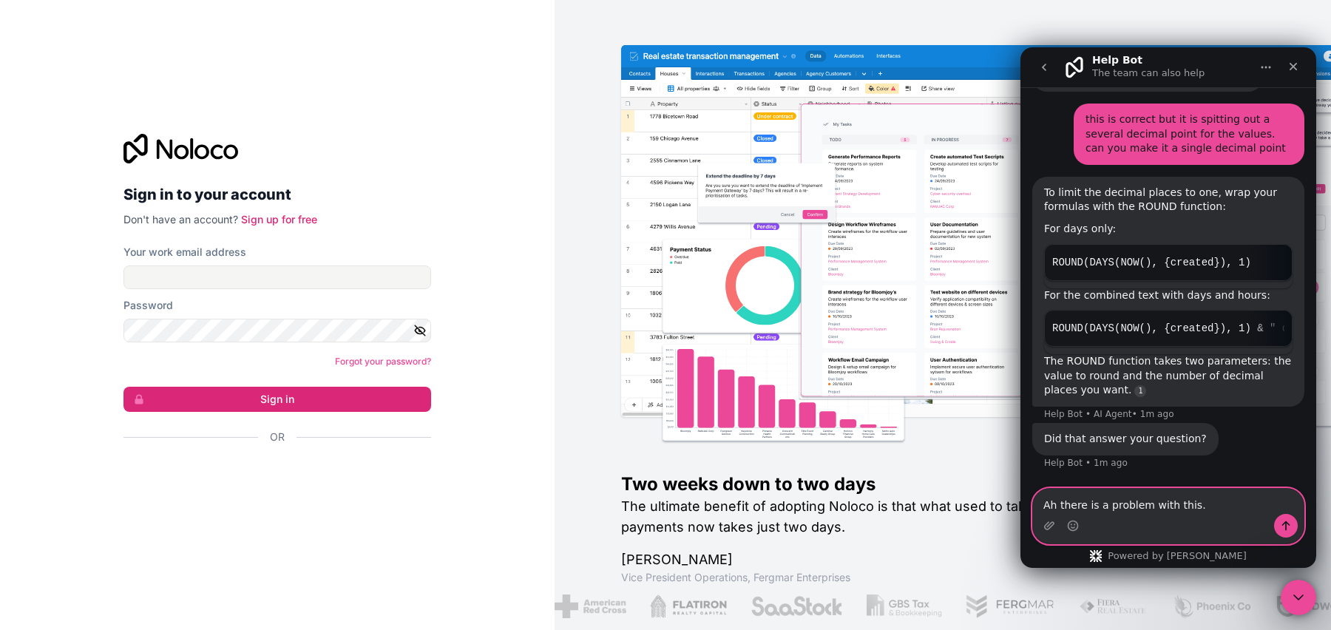
scroll to position [631, 0]
click at [1245, 489] on textarea "Ah there is a problem with this." at bounding box center [1168, 501] width 271 height 25
drag, startPoint x: 1209, startPoint y: 475, endPoint x: 1011, endPoint y: 469, distance: 198.2
click at [1020, 469] on html "Help Bot The team can also help Let us know if we can help with anything as you…" at bounding box center [1168, 307] width 296 height 520
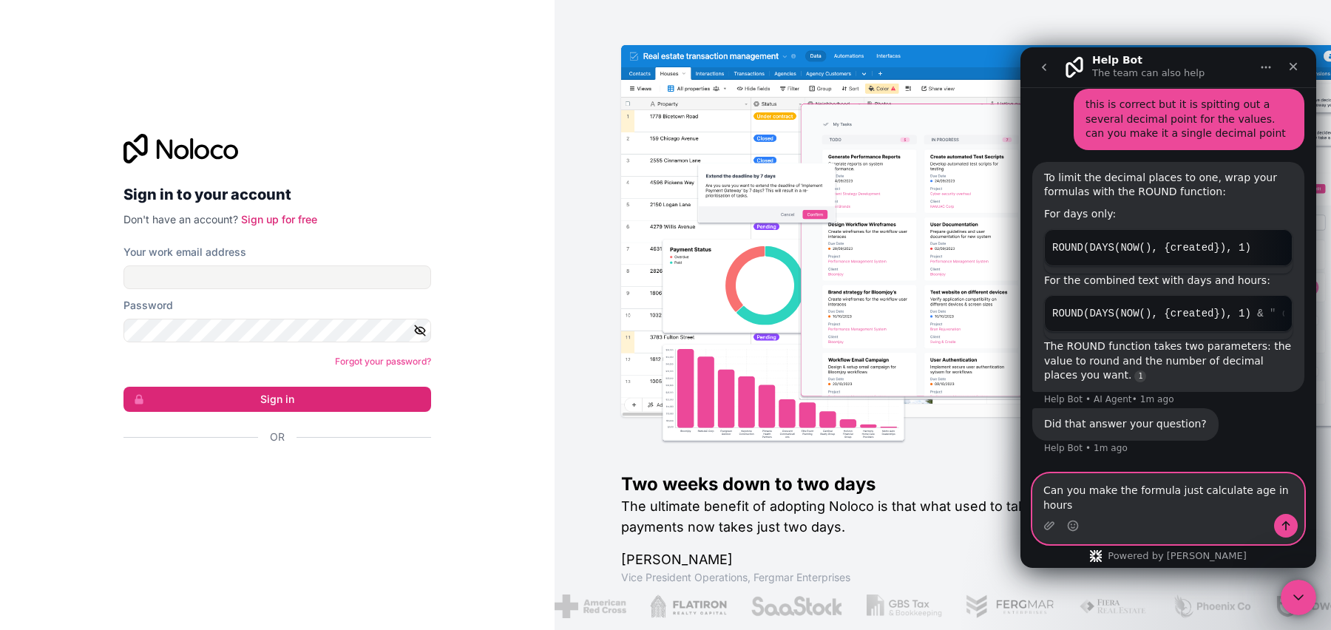
type textarea "Can you make the formula just calculate age in hours?"
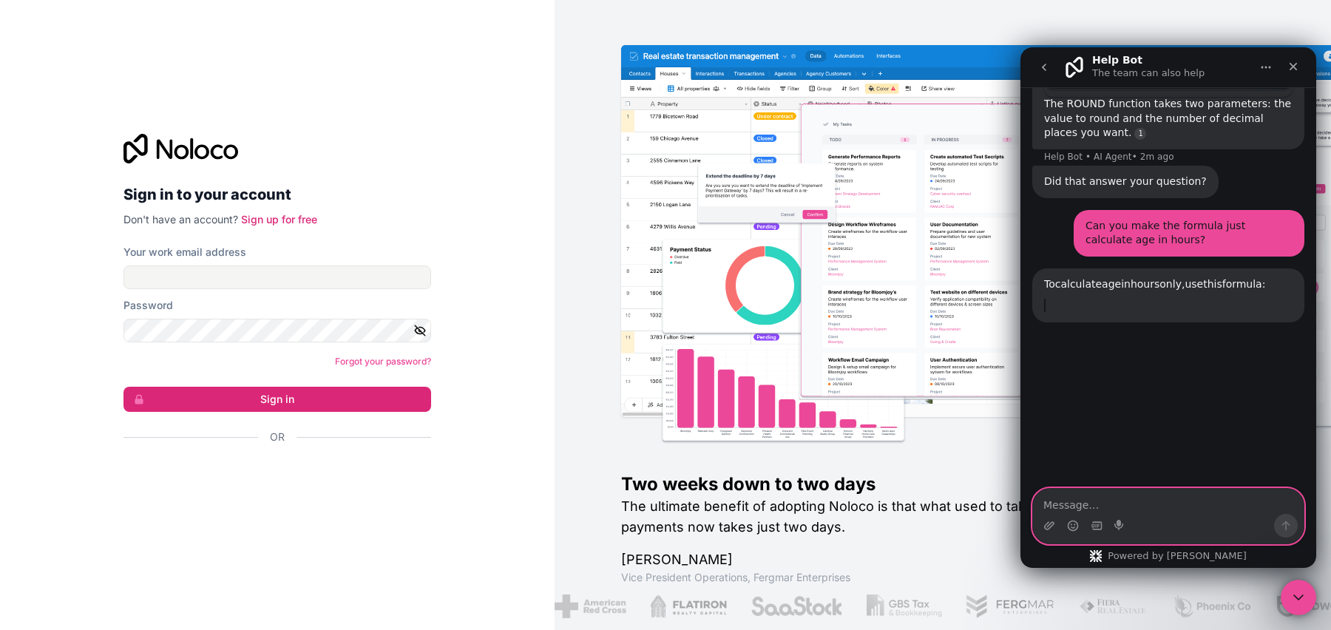
scroll to position [987, 0]
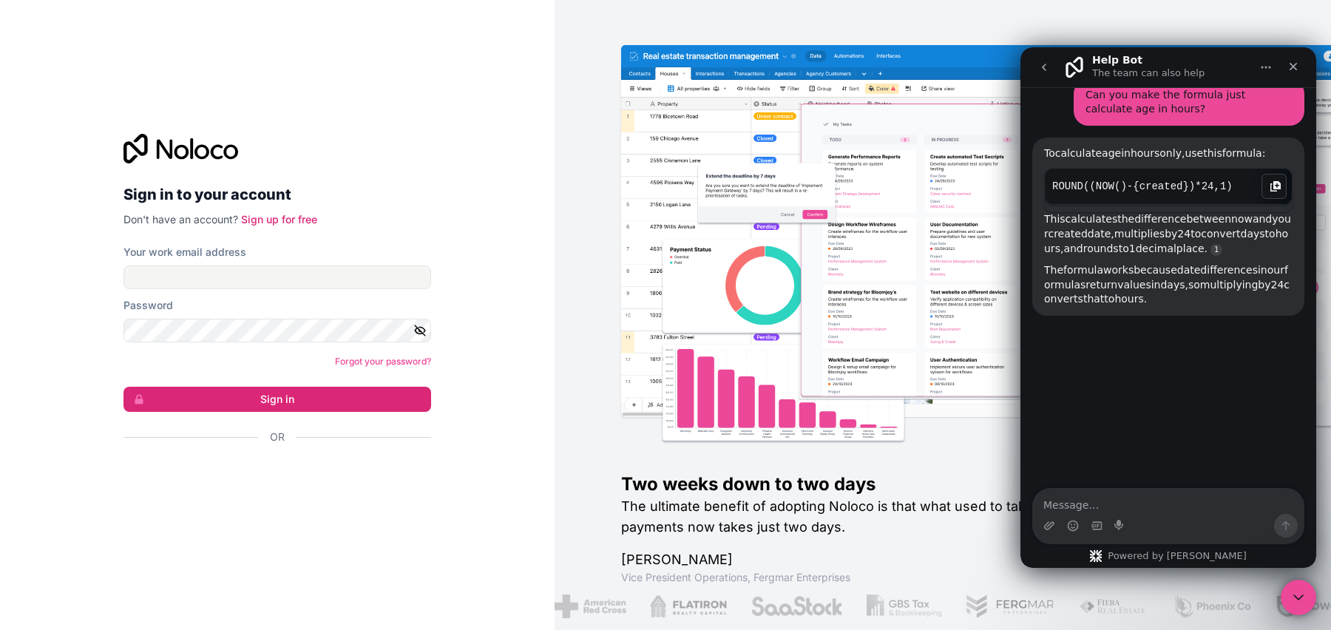
click at [1269, 187] on icon "Copy this code block to your clipboard." at bounding box center [1275, 186] width 12 height 12
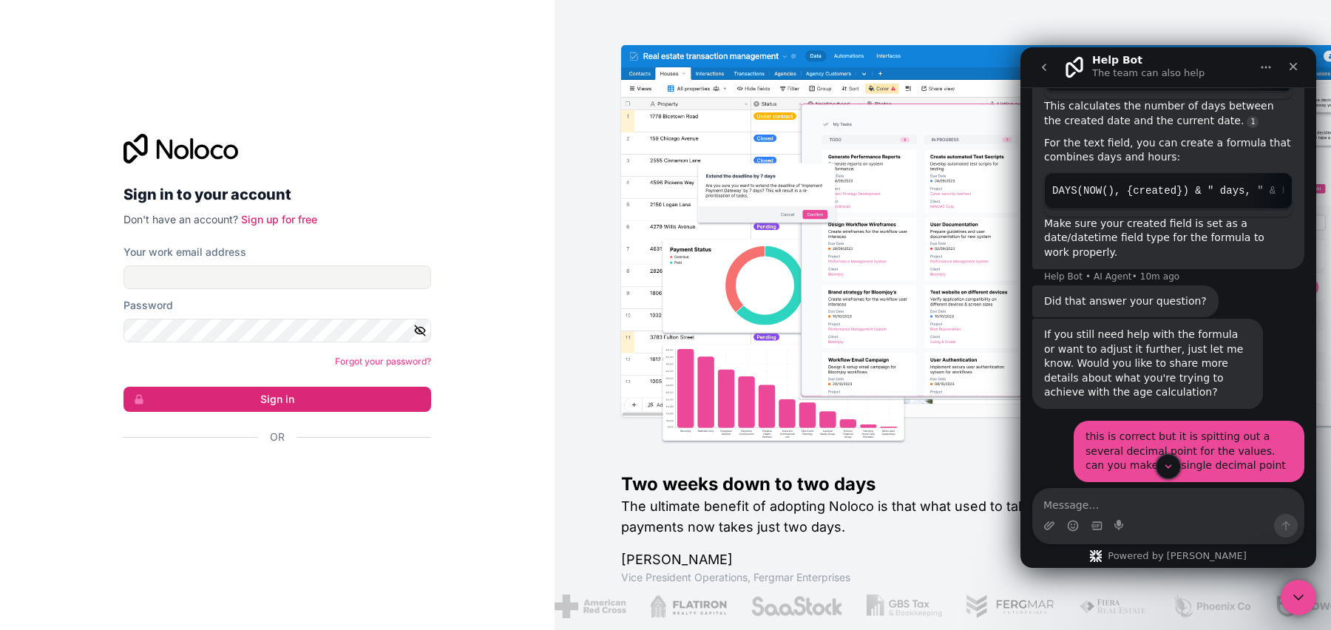
scroll to position [266, 0]
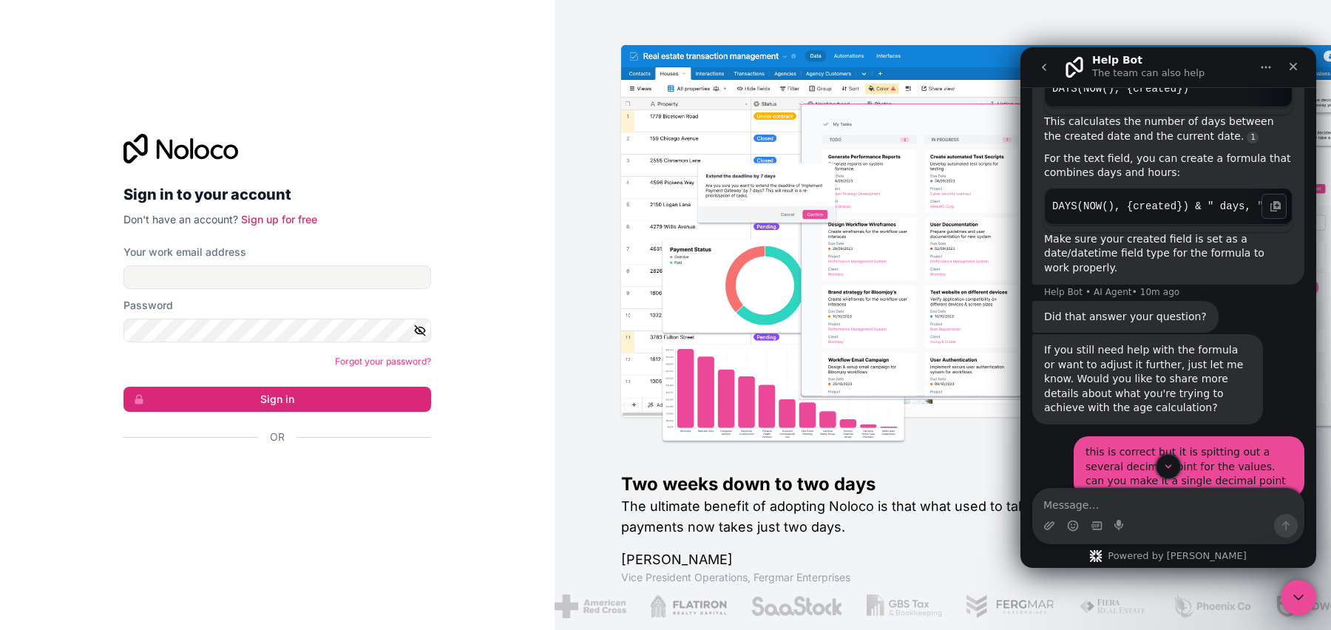
click at [1145, 196] on code "DAYS(NOW(), {created}) & " days, " & HOUR(NOW() - {created}) & " hours"" at bounding box center [1168, 207] width 232 height 22
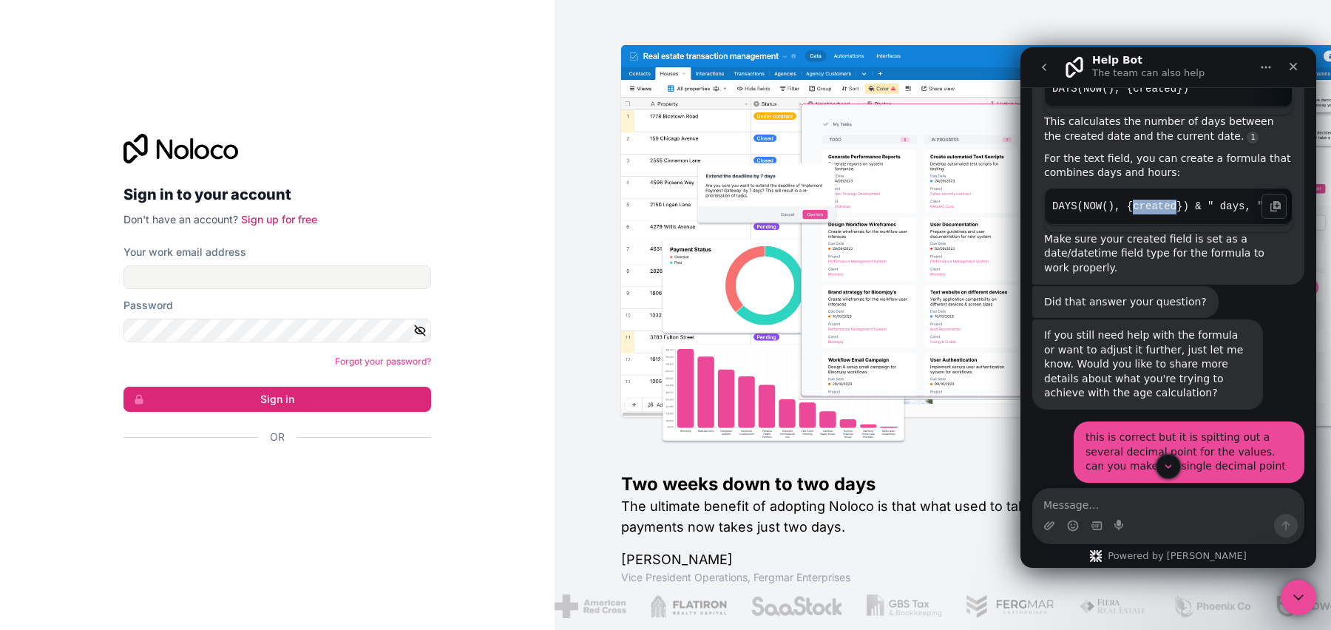
click at [1145, 196] on code "DAYS(NOW(), {created}) & " days, " & HOUR(NOW() - {created}) & " hours"" at bounding box center [1168, 207] width 232 height 22
copy div "DAYS(NOW(), {created}) & " days, " & HOUR(NOW() - {created}) & " hours""
click at [1224, 211] on code "DAYS(NOW(), {created}) & " days, " & HOUR(NOW() - {created}) & " hours"" at bounding box center [1168, 207] width 232 height 22
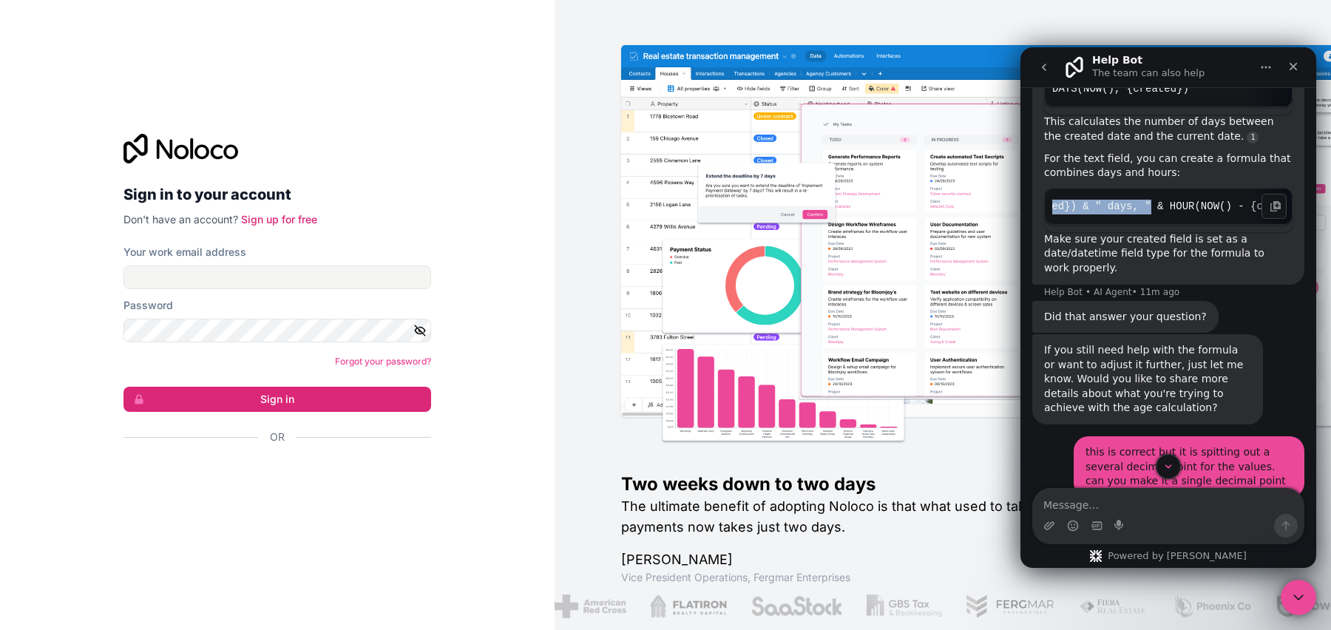
scroll to position [0, 0]
drag, startPoint x: 1150, startPoint y: 193, endPoint x: 1980, endPoint y: 235, distance: 830.6
click at [1020, 188] on html "Help Bot The team can also help Let us know if we can help with anything as you…" at bounding box center [1168, 307] width 296 height 520
copy code "DAYS(NOW(), {created}) & " days, ""
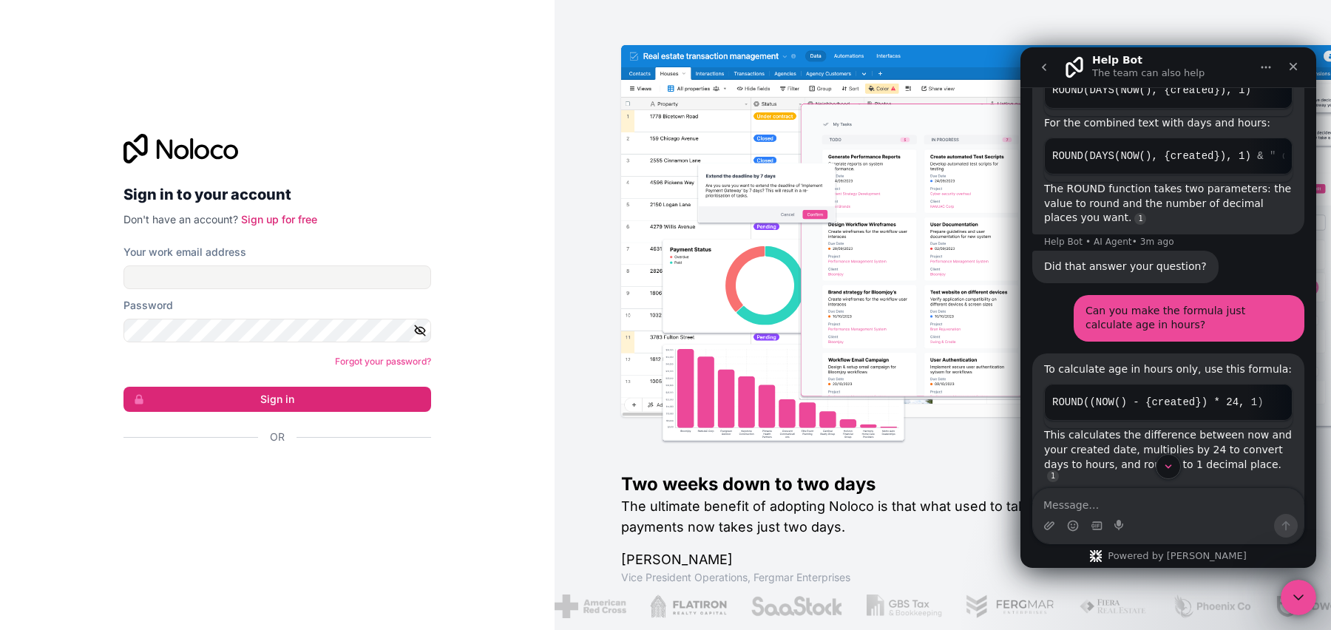
scroll to position [987, 0]
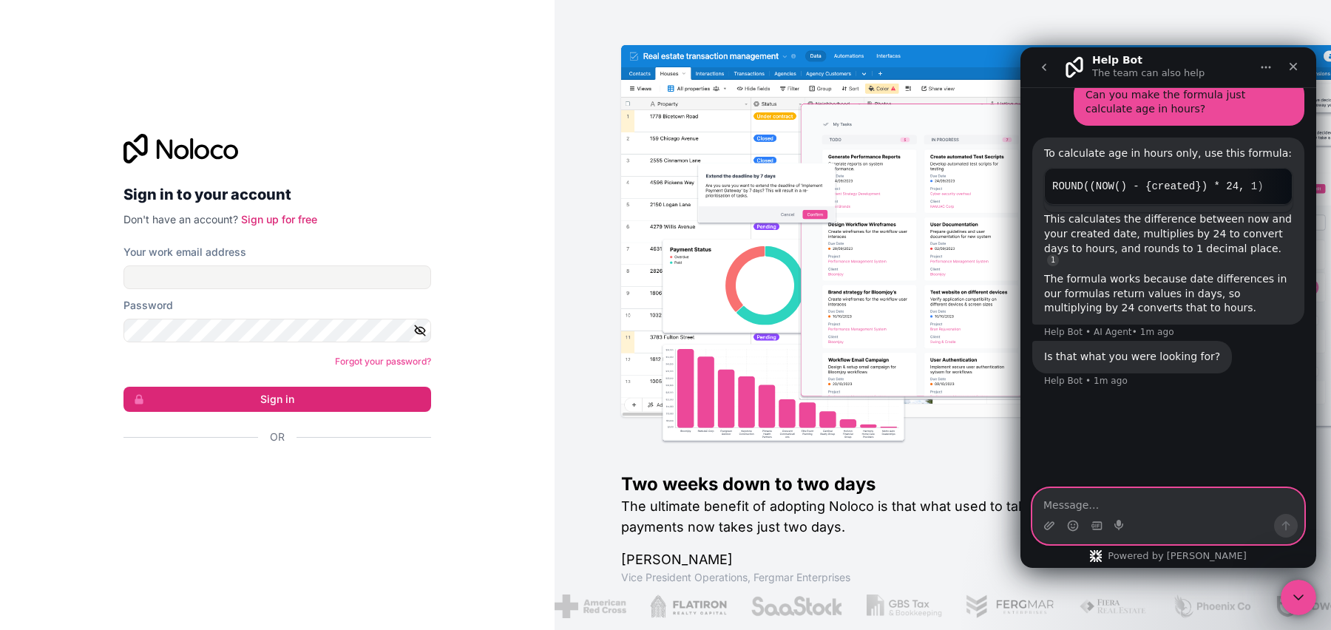
click at [1103, 502] on textarea "Message…" at bounding box center [1168, 501] width 271 height 25
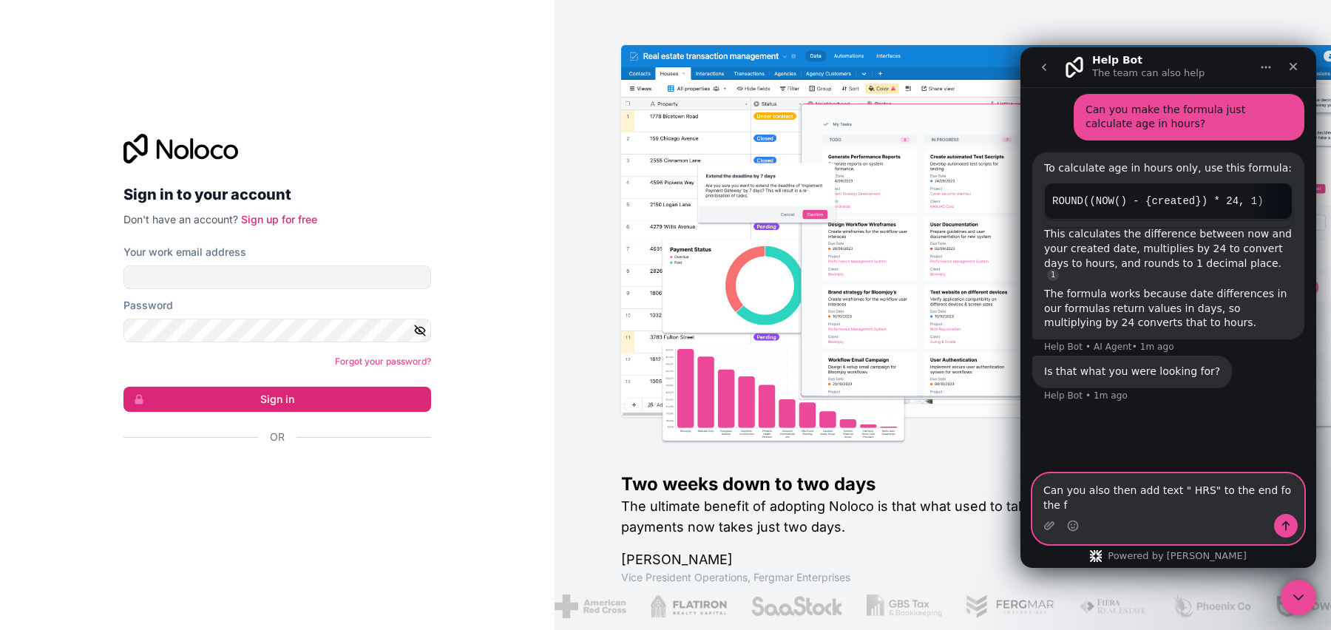
scroll to position [972, 0]
type textarea "Can you also then add text " HRS" to the end of the formula"
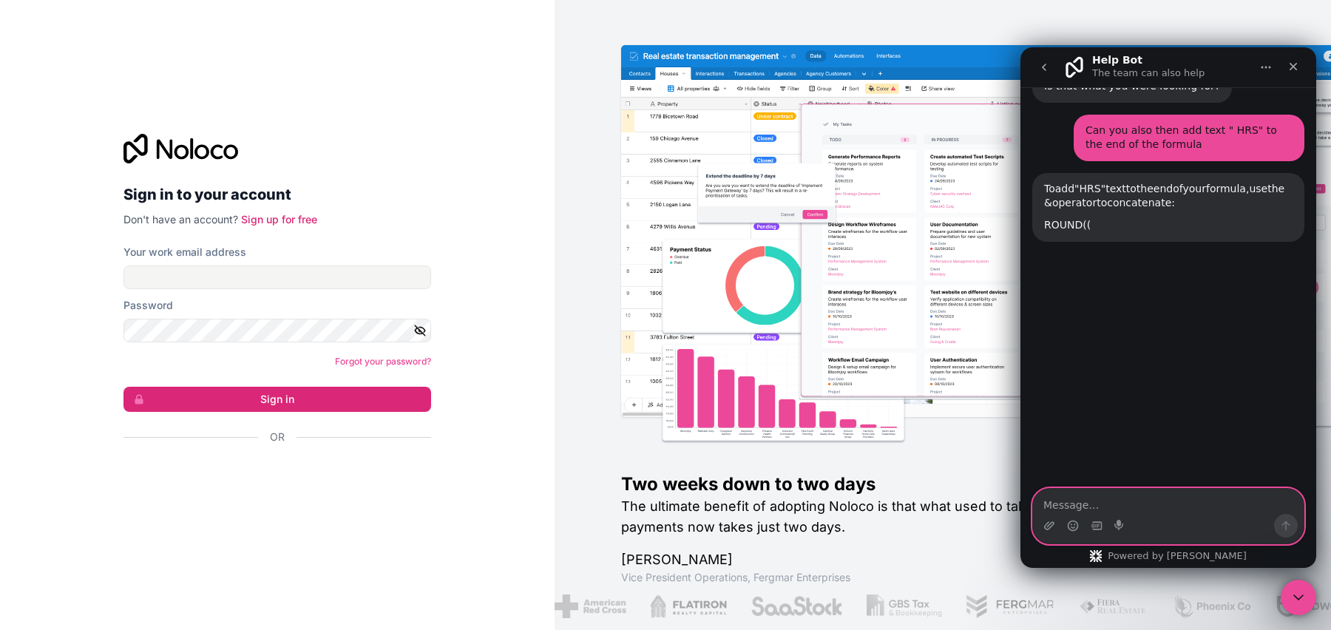
scroll to position [1289, 0]
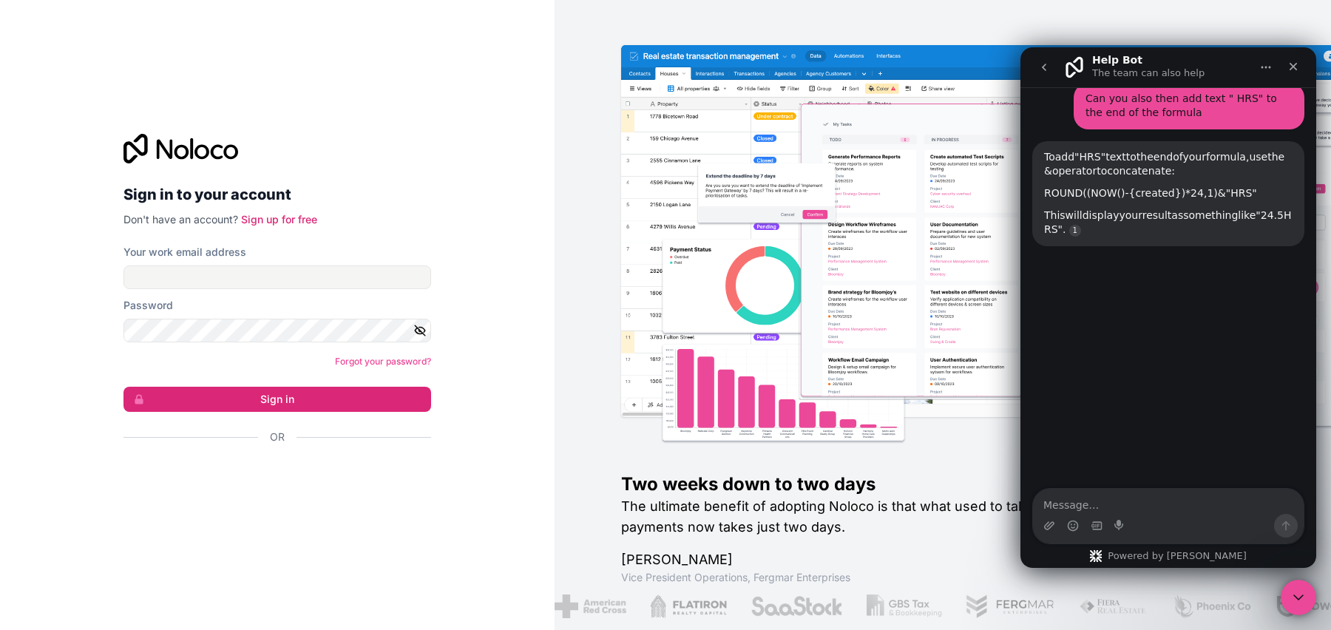
drag, startPoint x: 1275, startPoint y: 189, endPoint x: 1030, endPoint y: 189, distance: 245.5
copy div "ROUND((NOW() - {created}) * 24, 1) & " HRS""
click at [1237, 186] on div "ROUND((NOW() - {created}) * 24, 1) & " HRS"" at bounding box center [1168, 193] width 248 height 15
click at [1235, 189] on div "ROUND((NOW() - {created}) * 24, 1) & " HRS"" at bounding box center [1168, 193] width 248 height 15
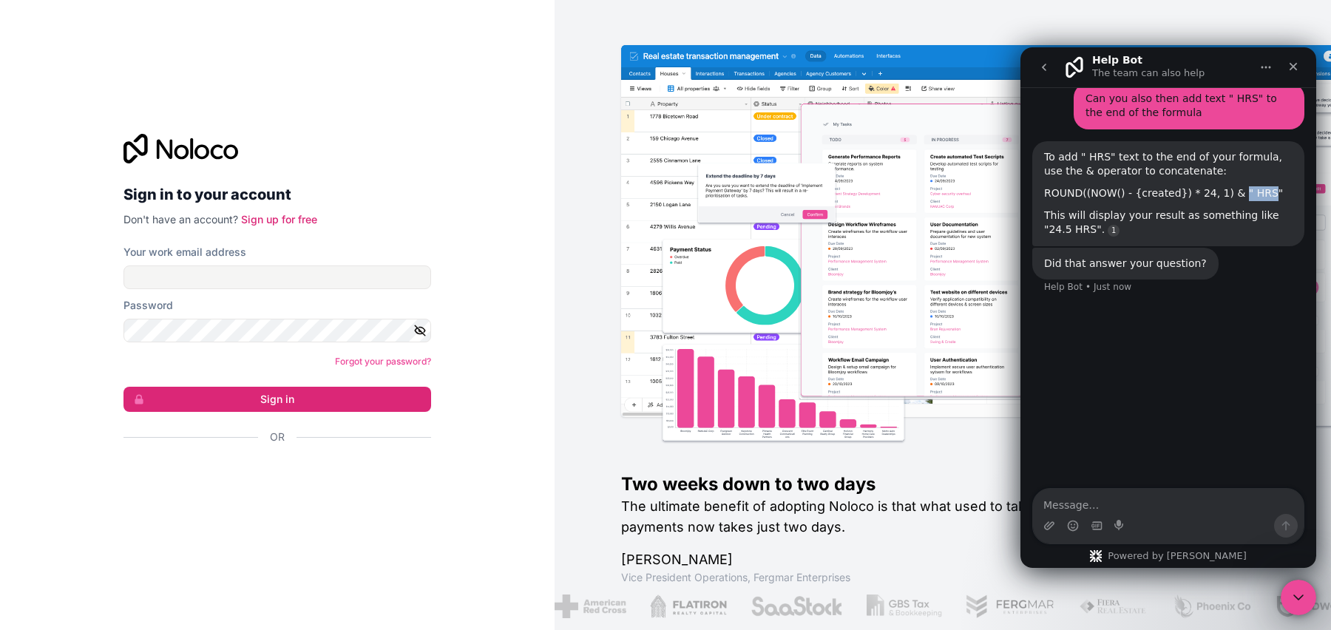
click at [1229, 189] on div "ROUND((NOW() - {created}) * 24, 1) & " HRS"" at bounding box center [1168, 193] width 248 height 15
drag, startPoint x: 1229, startPoint y: 189, endPoint x: 1012, endPoint y: 191, distance: 216.6
click at [1020, 191] on html "Help Bot The team can also help Let us know if we can help with anything as you…" at bounding box center [1168, 307] width 296 height 520
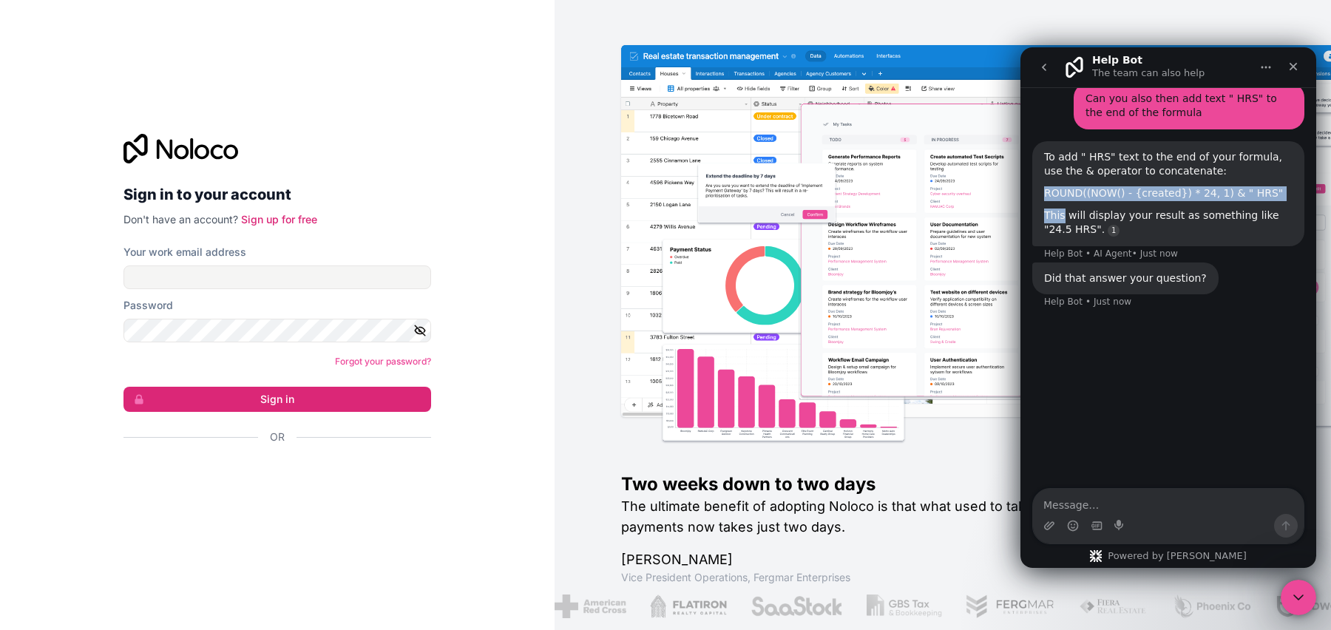
drag, startPoint x: 1046, startPoint y: 195, endPoint x: 1327, endPoint y: 200, distance: 281.0
click at [1316, 200] on html "Help Bot The team can also help Let us know if we can help with anything as you…" at bounding box center [1168, 307] width 296 height 520
click at [1236, 201] on div "To add " HRS" text to the end of your formula, use the & operator to concatenat…" at bounding box center [1168, 193] width 248 height 87
drag, startPoint x: 1266, startPoint y: 191, endPoint x: 1046, endPoint y: 190, distance: 219.6
click at [1046, 190] on div "ROUND((NOW() - {created}) * 24, 1) & " HRS"" at bounding box center [1168, 193] width 248 height 15
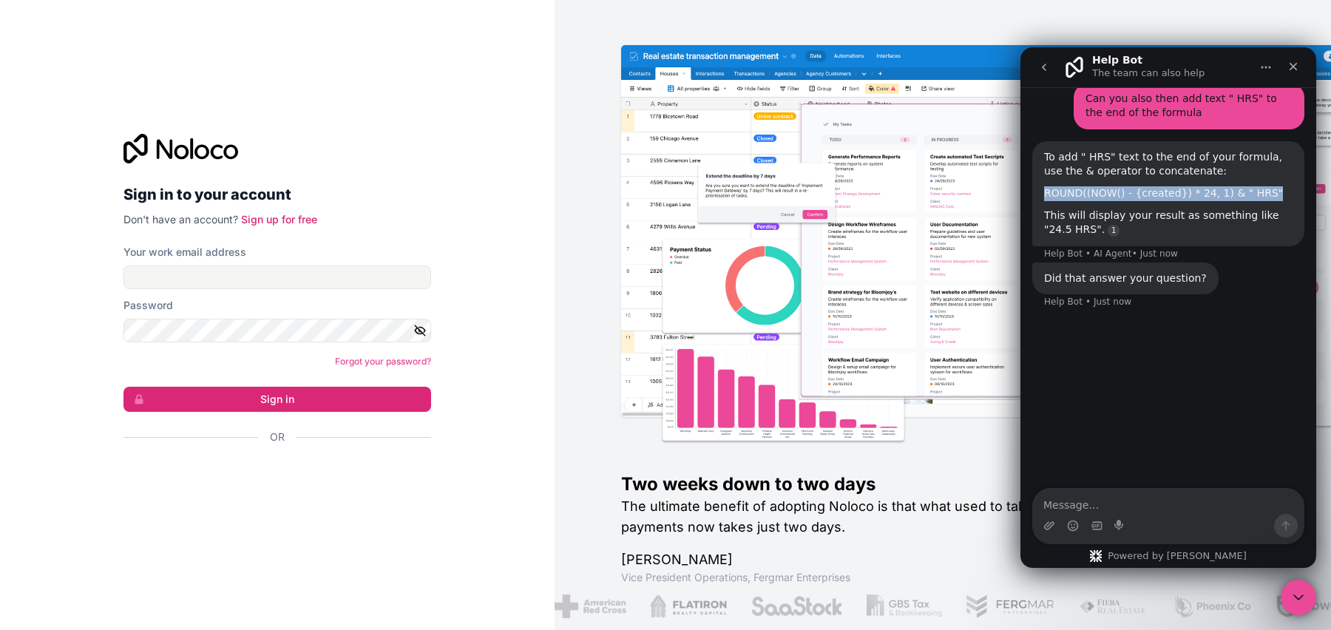
copy div "ROUND((NOW() - {created}) * 24, 1) & " HRS""
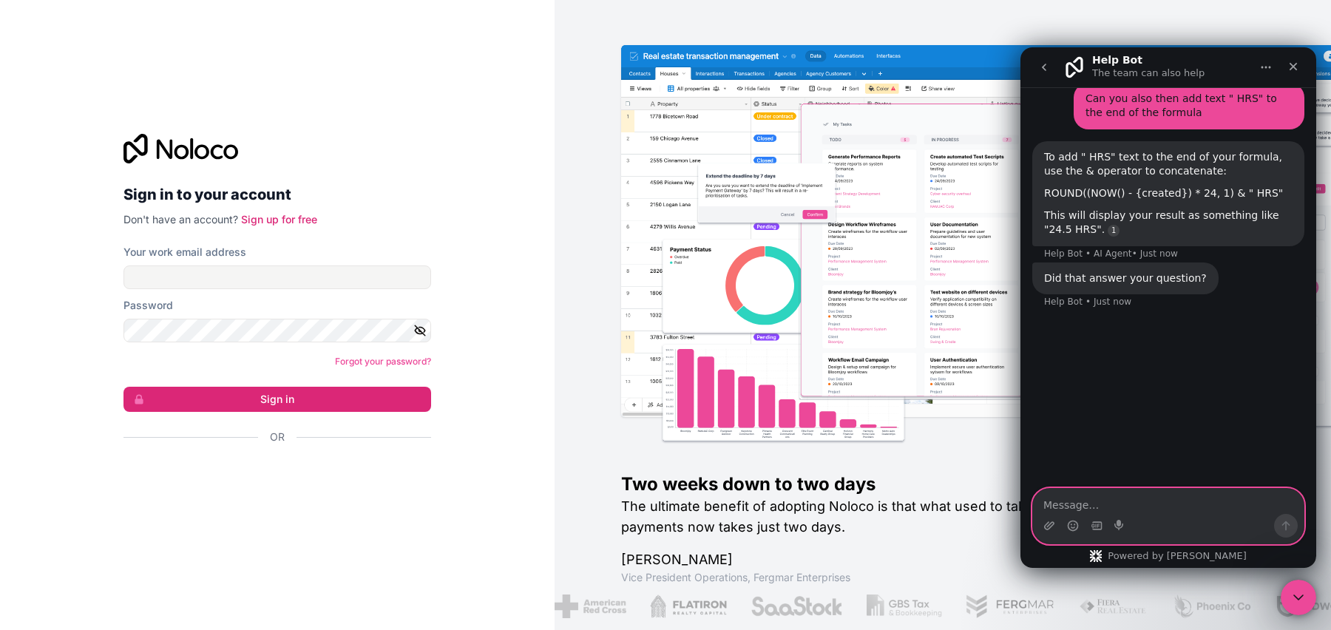
click at [1125, 507] on textarea "Message…" at bounding box center [1168, 501] width 271 height 25
type textarea "C"
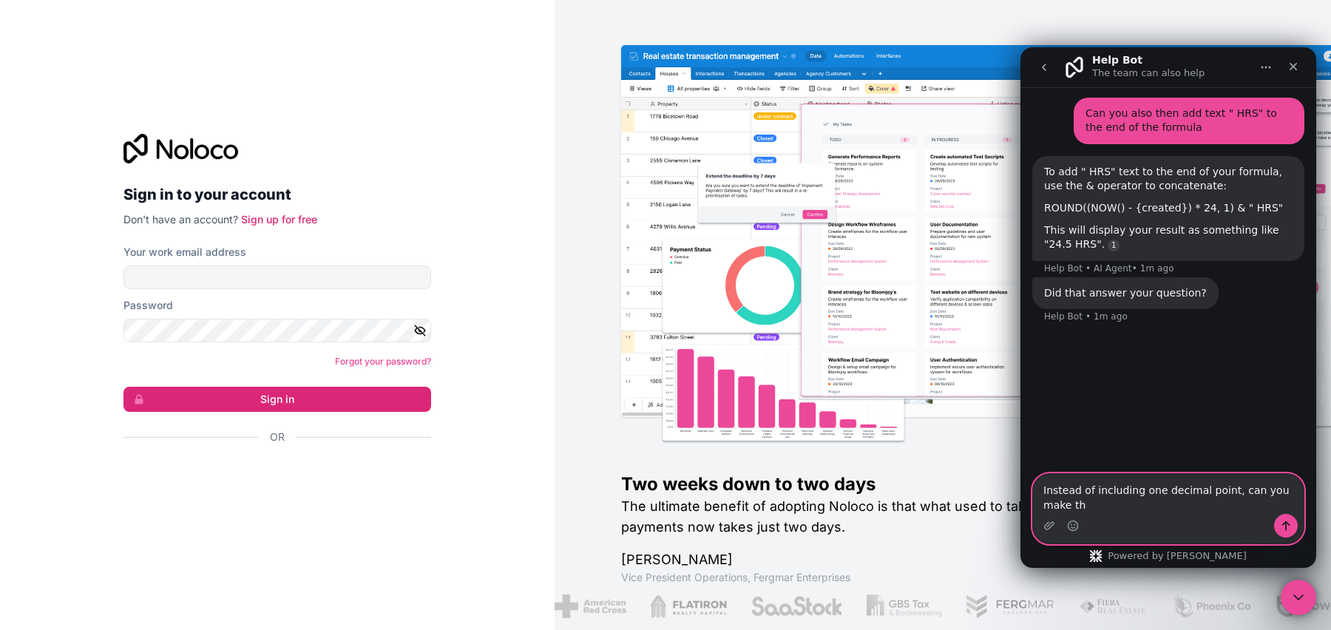
scroll to position [1275, 0]
type textarea "Instead of including one decimal point, can you make this round to a whole numb…"
